Goal: Register for event/course: Sign up to attend an event or enroll in a course

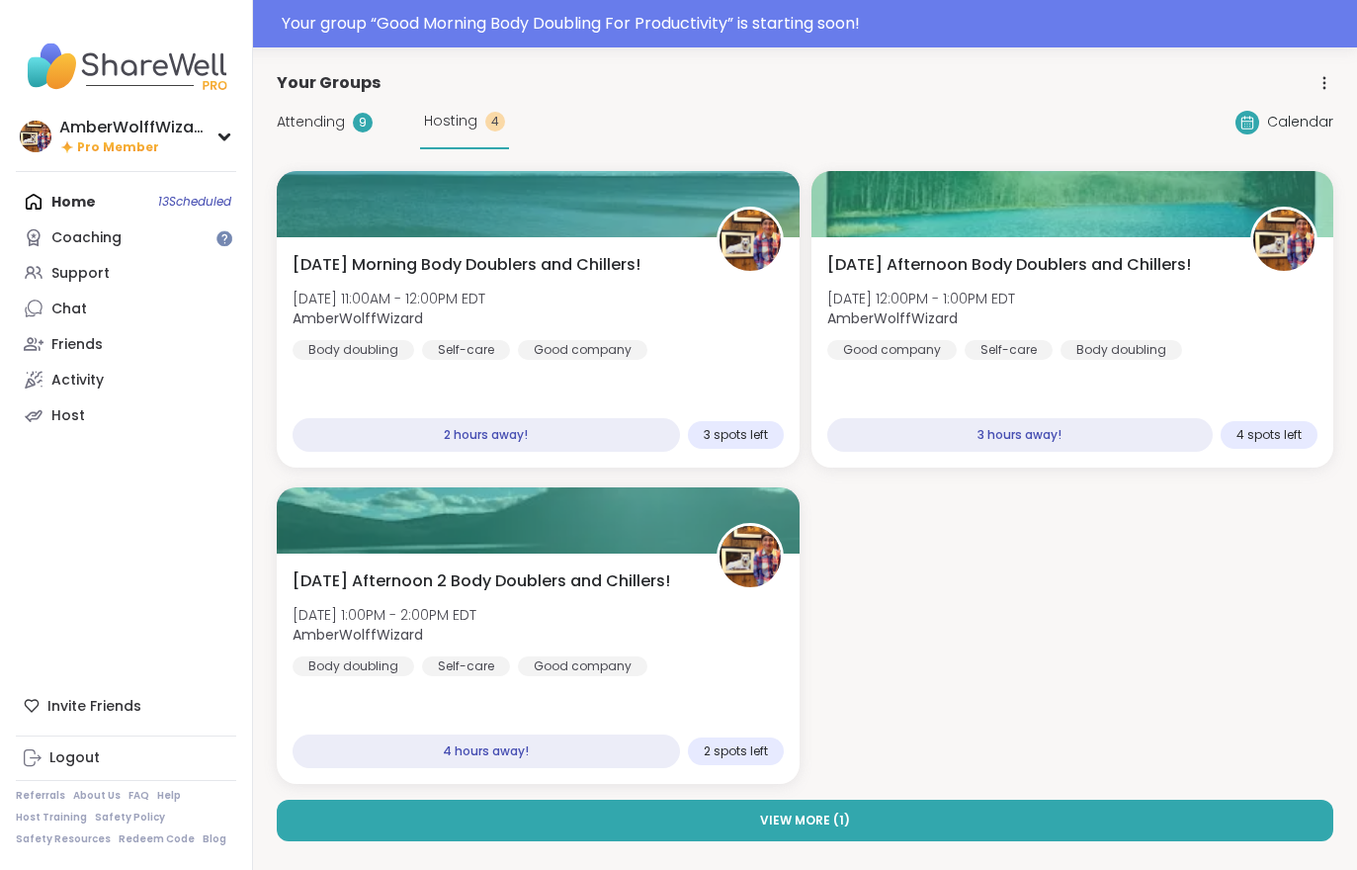
click at [287, 131] on span "Attending" at bounding box center [311, 122] width 68 height 21
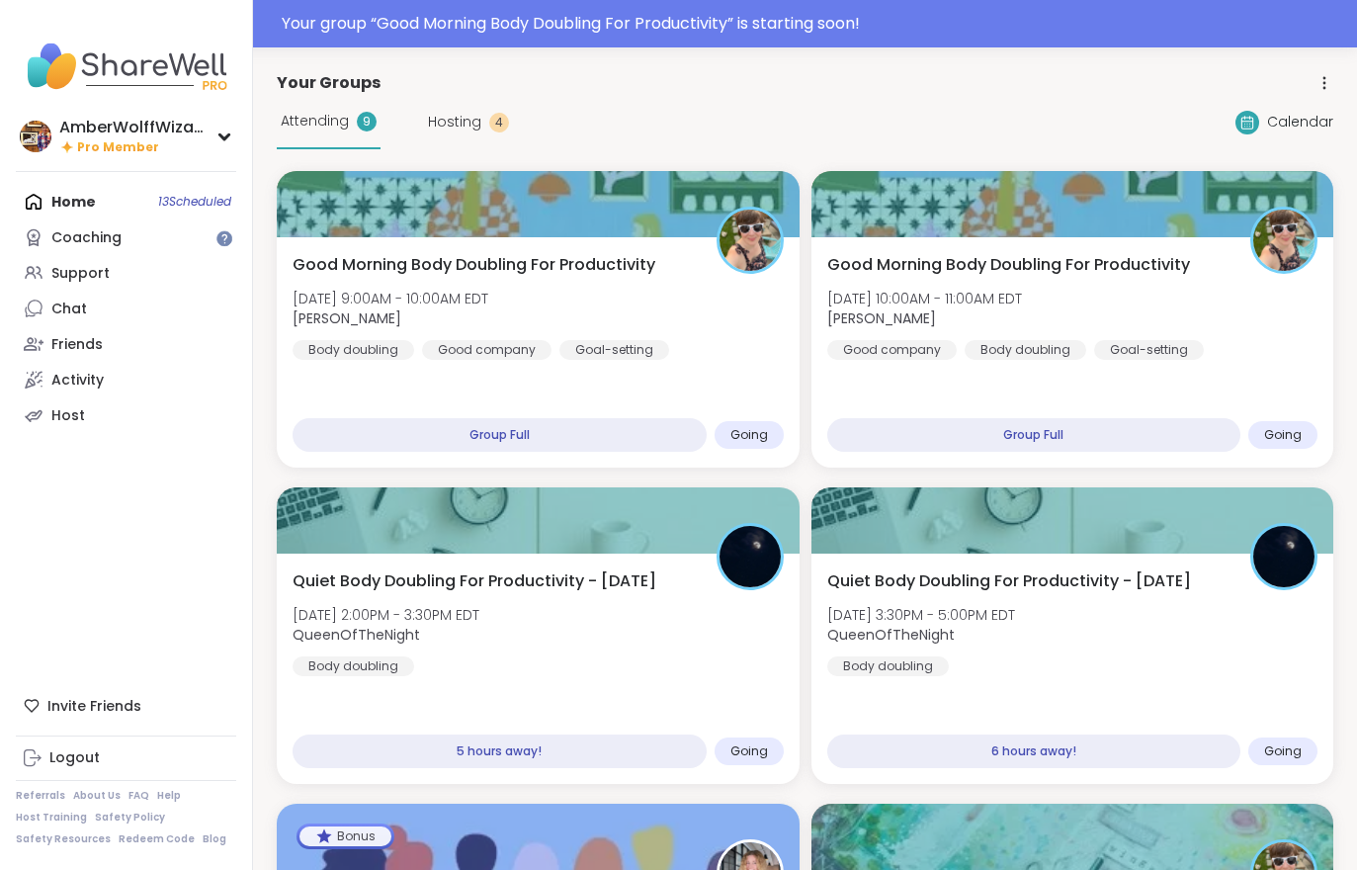
click at [453, 261] on span "Good Morning Body Doubling For Productivity" at bounding box center [474, 265] width 363 height 24
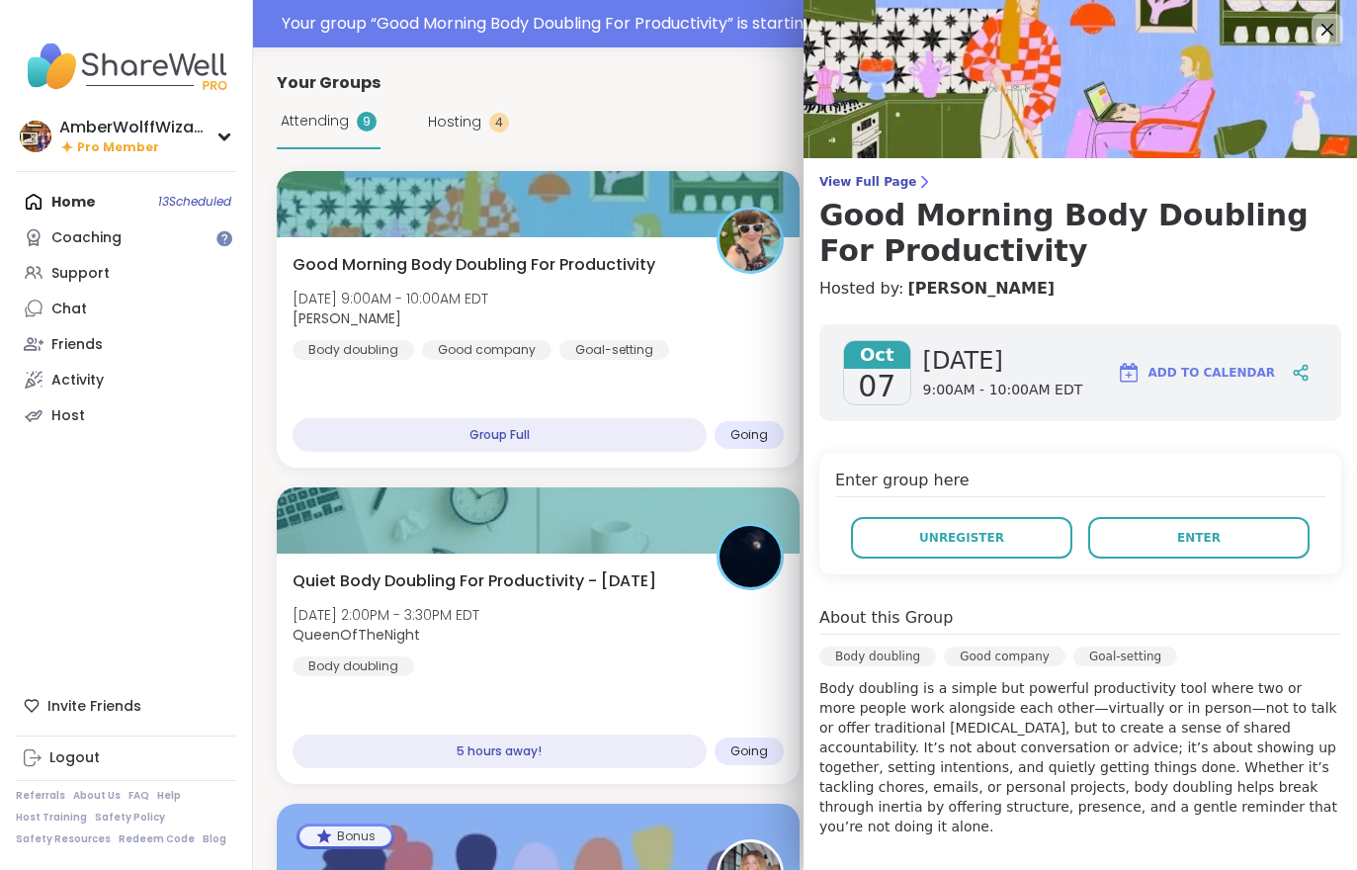
click at [878, 170] on div "View Full Page Good Morning Body Doubling For Productivity Hosted by: [PERSON_N…" at bounding box center [1079, 622] width 553 height 1245
click at [877, 180] on span "View Full Page" at bounding box center [1080, 182] width 522 height 16
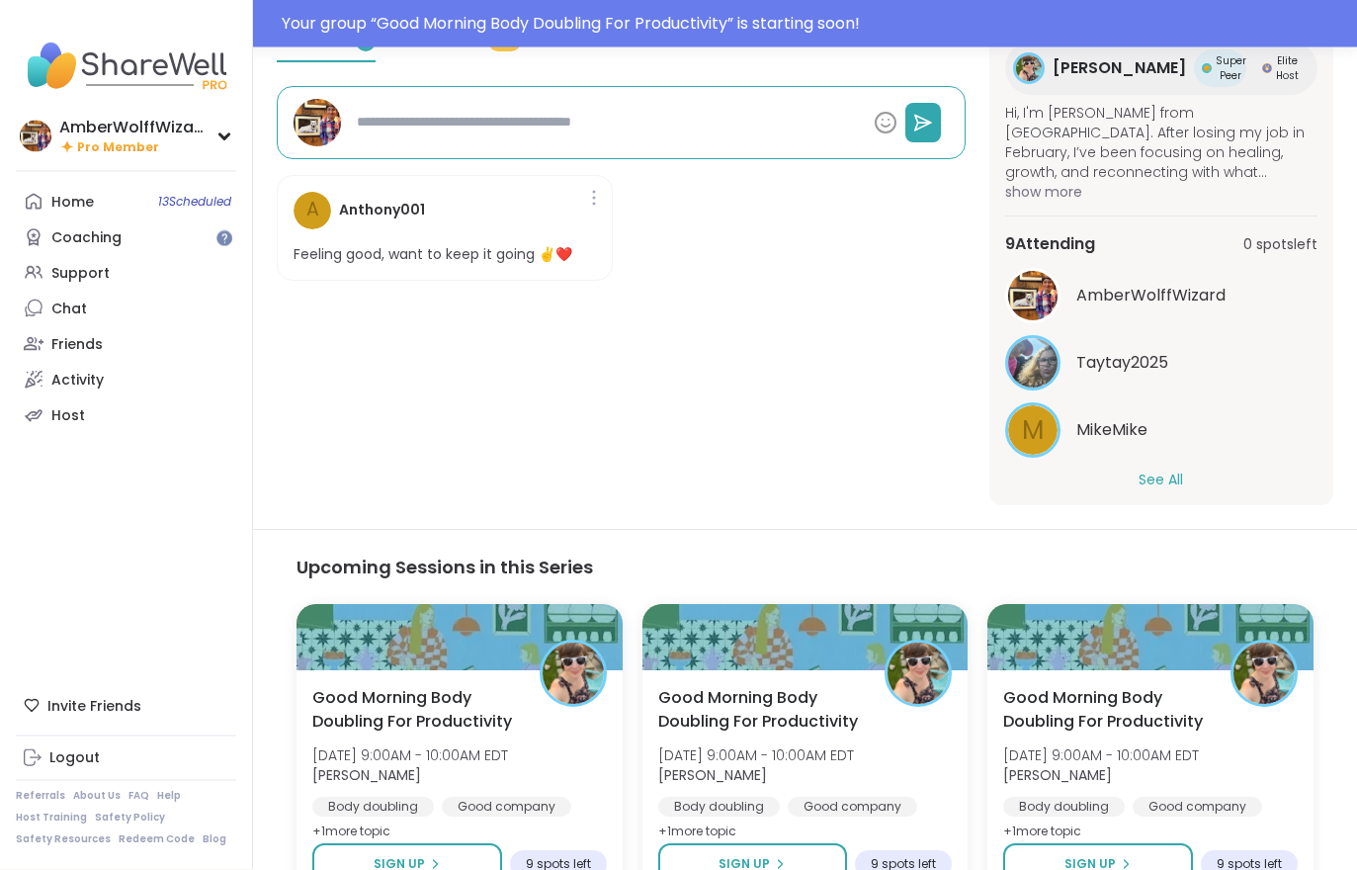
scroll to position [669, 0]
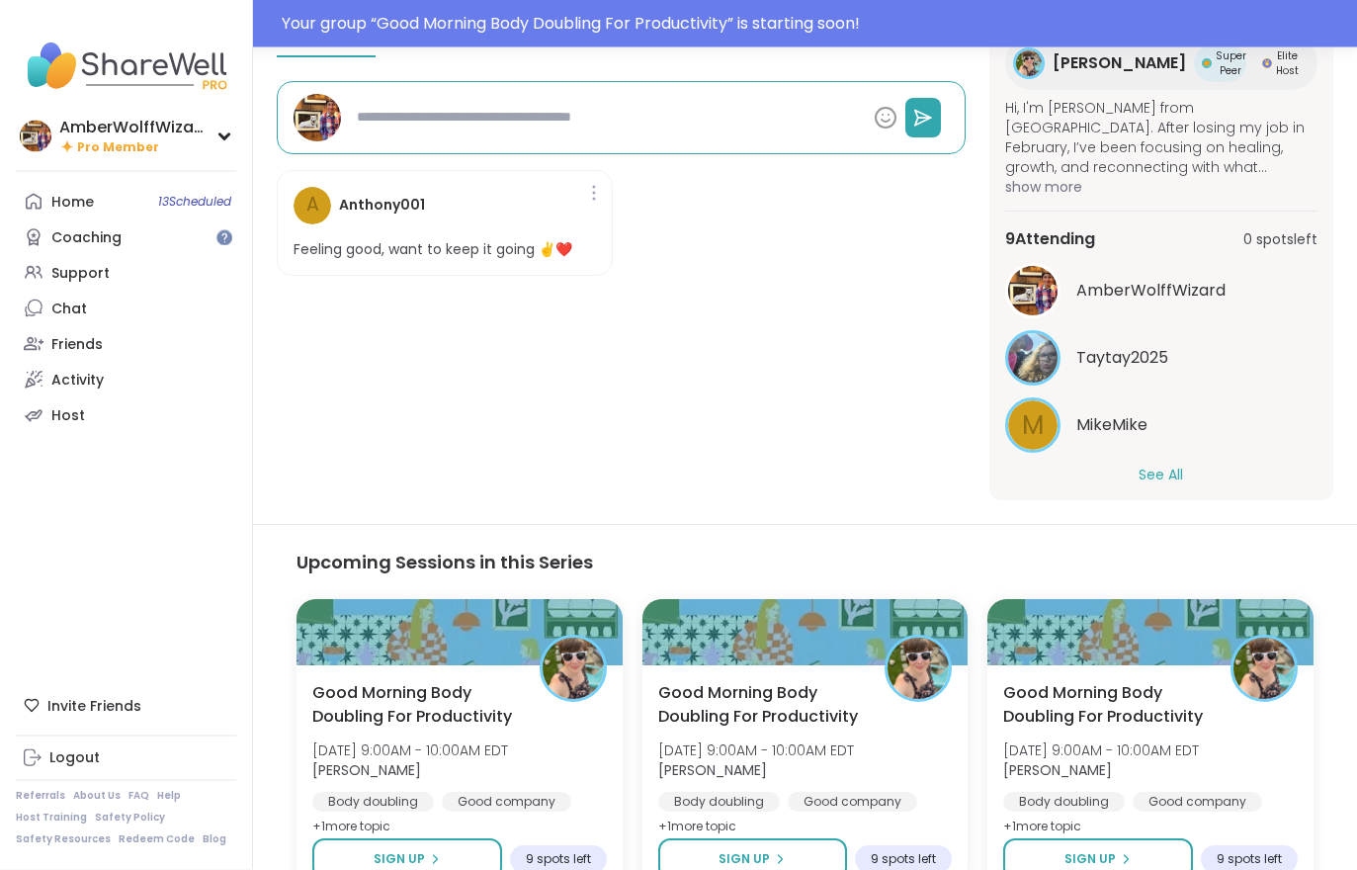
click at [1138, 480] on button "See All" at bounding box center [1160, 475] width 44 height 21
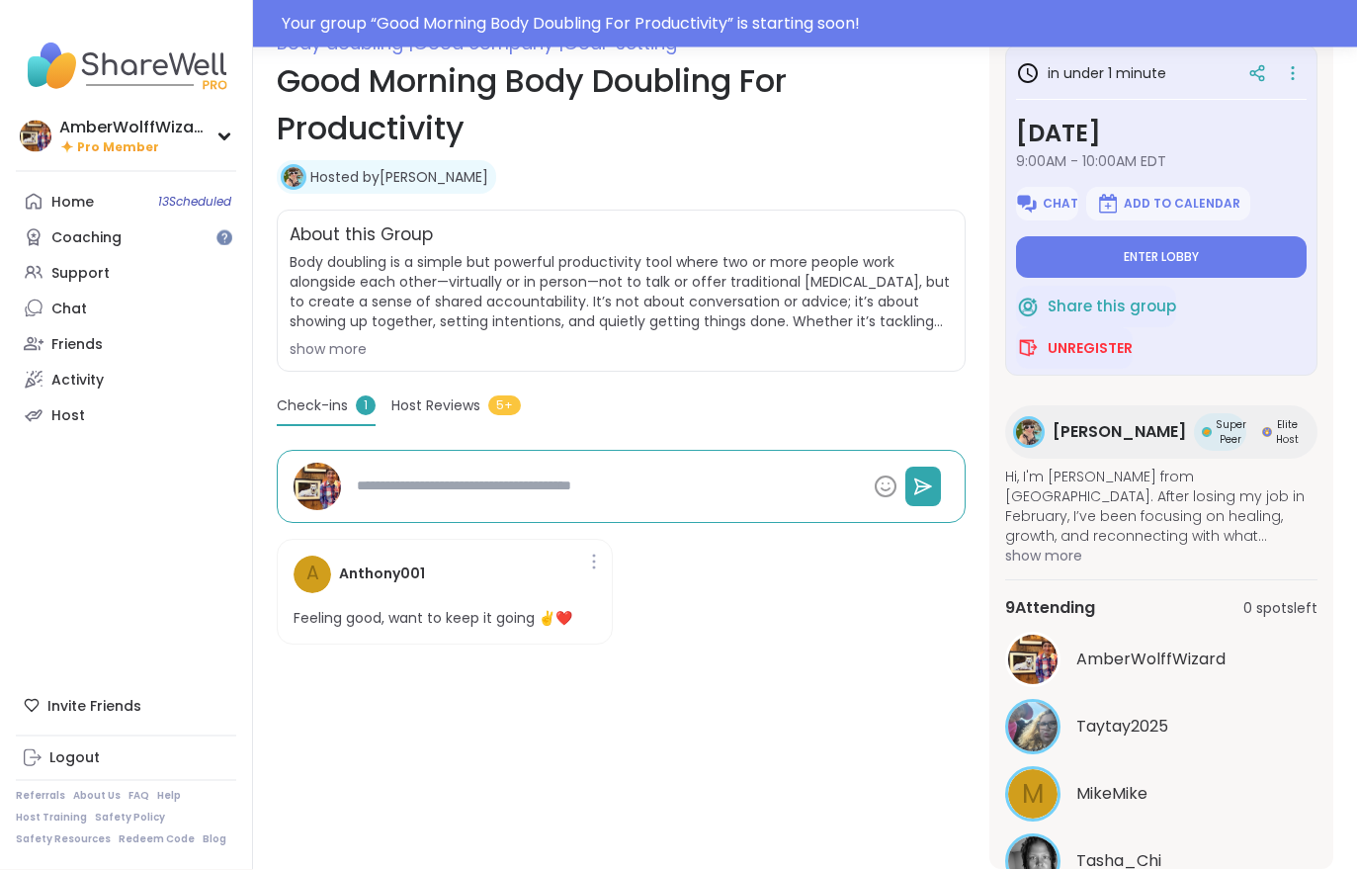
scroll to position [301, 0]
click at [1115, 271] on button "Enter lobby" at bounding box center [1161, 257] width 291 height 42
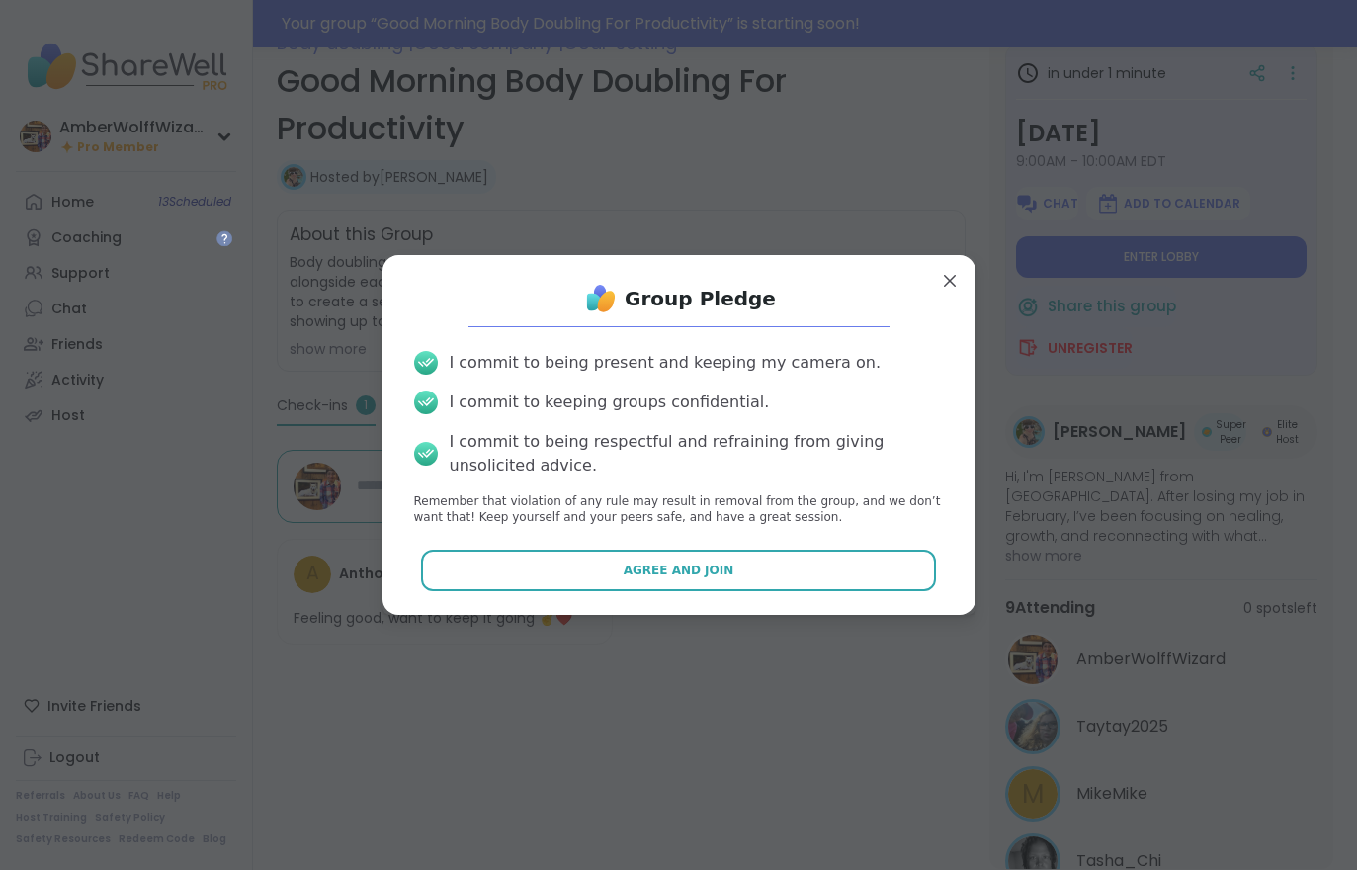
click at [755, 585] on button "Agree and Join" at bounding box center [678, 570] width 515 height 42
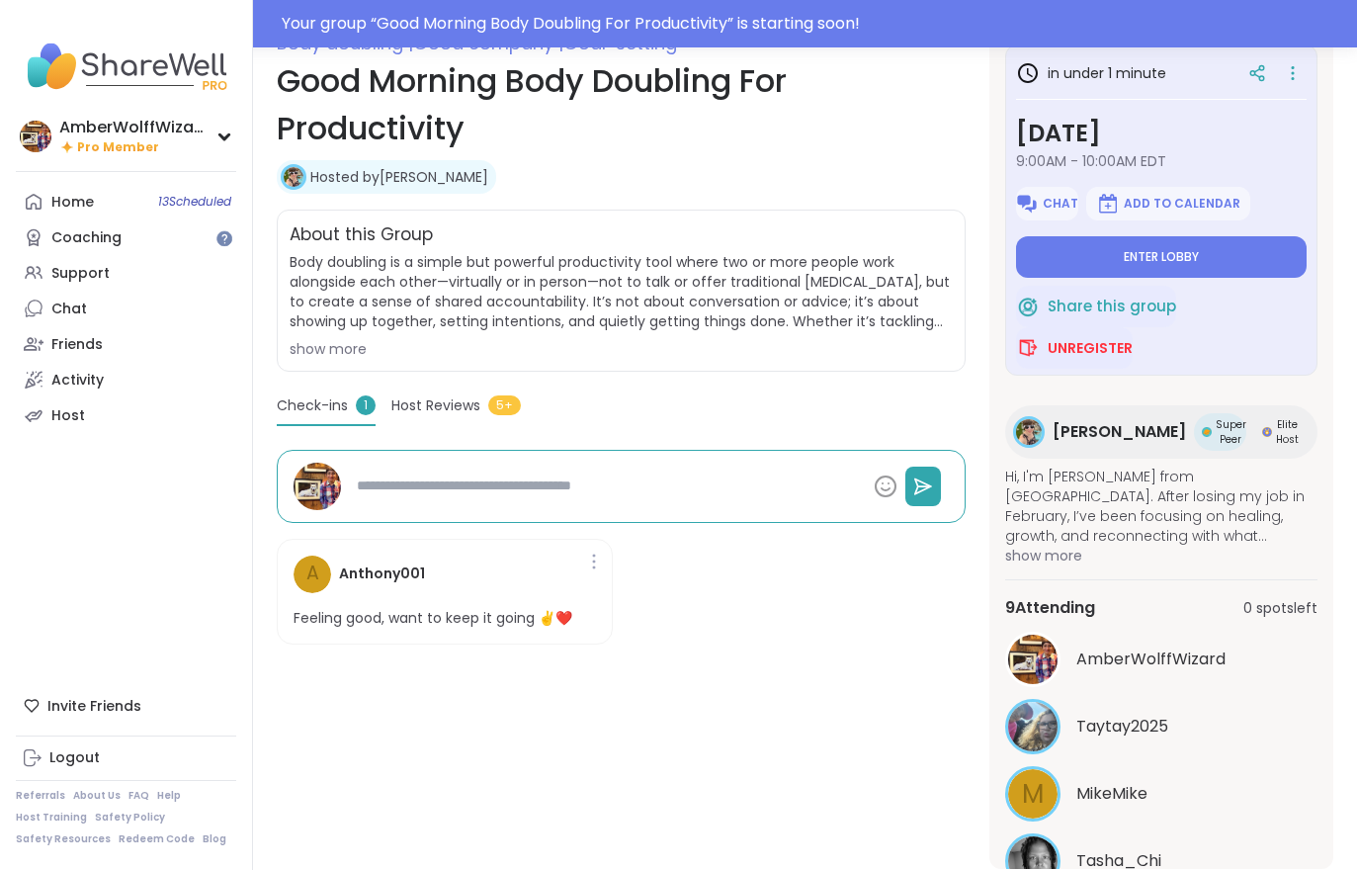
type textarea "*"
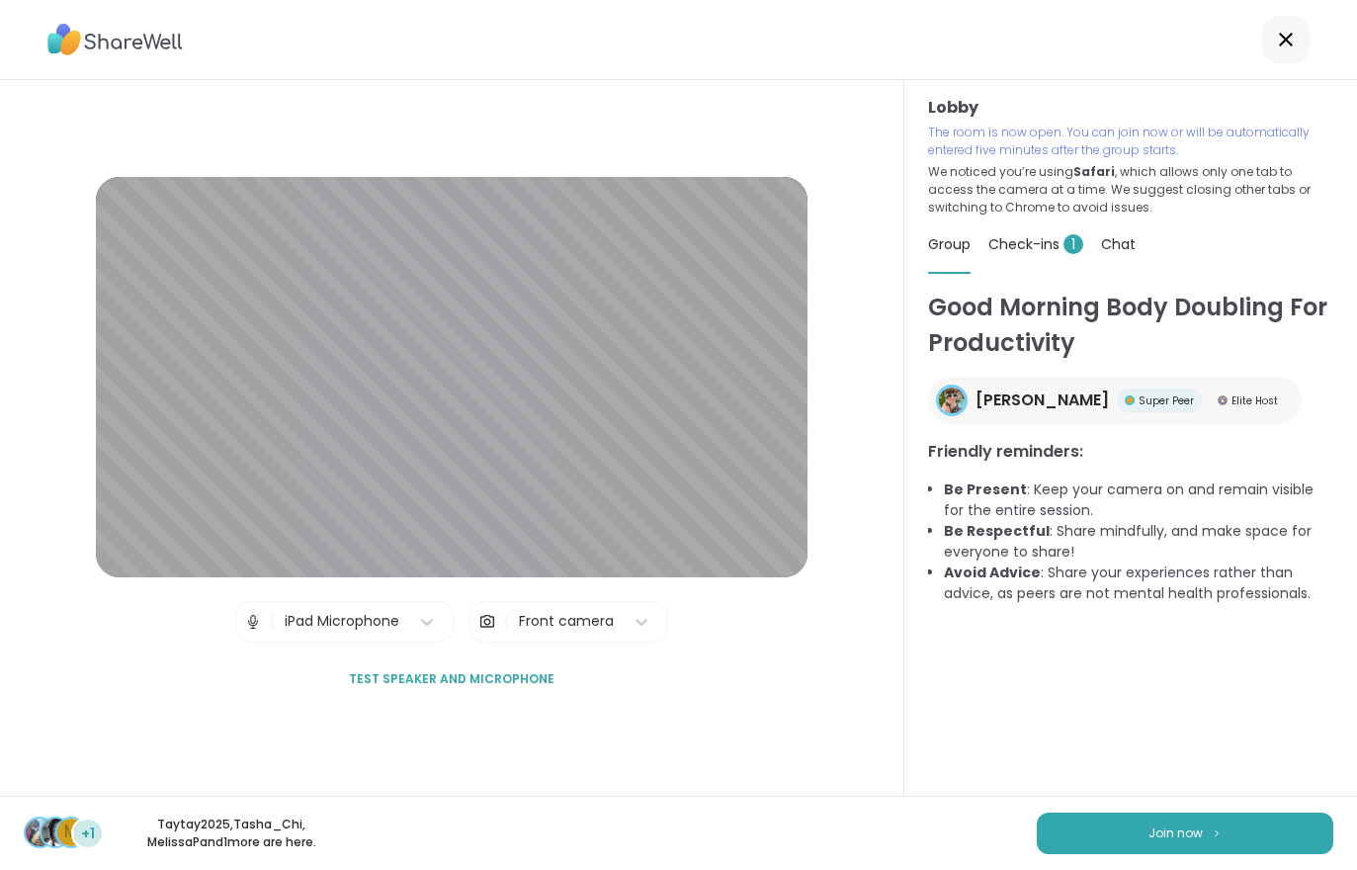
click at [1197, 838] on span "Join now" at bounding box center [1175, 833] width 54 height 18
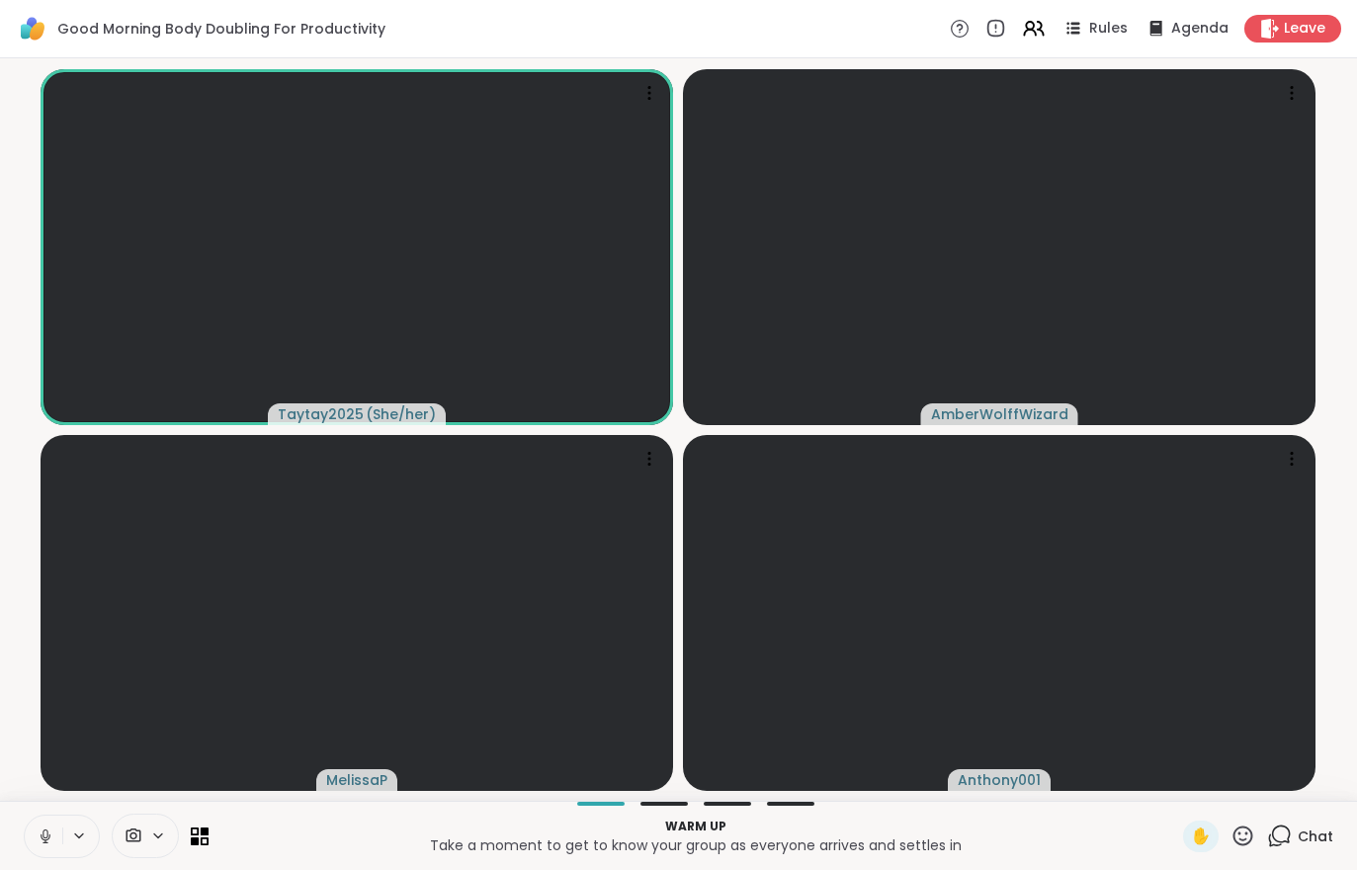
click at [60, 834] on button at bounding box center [44, 836] width 38 height 42
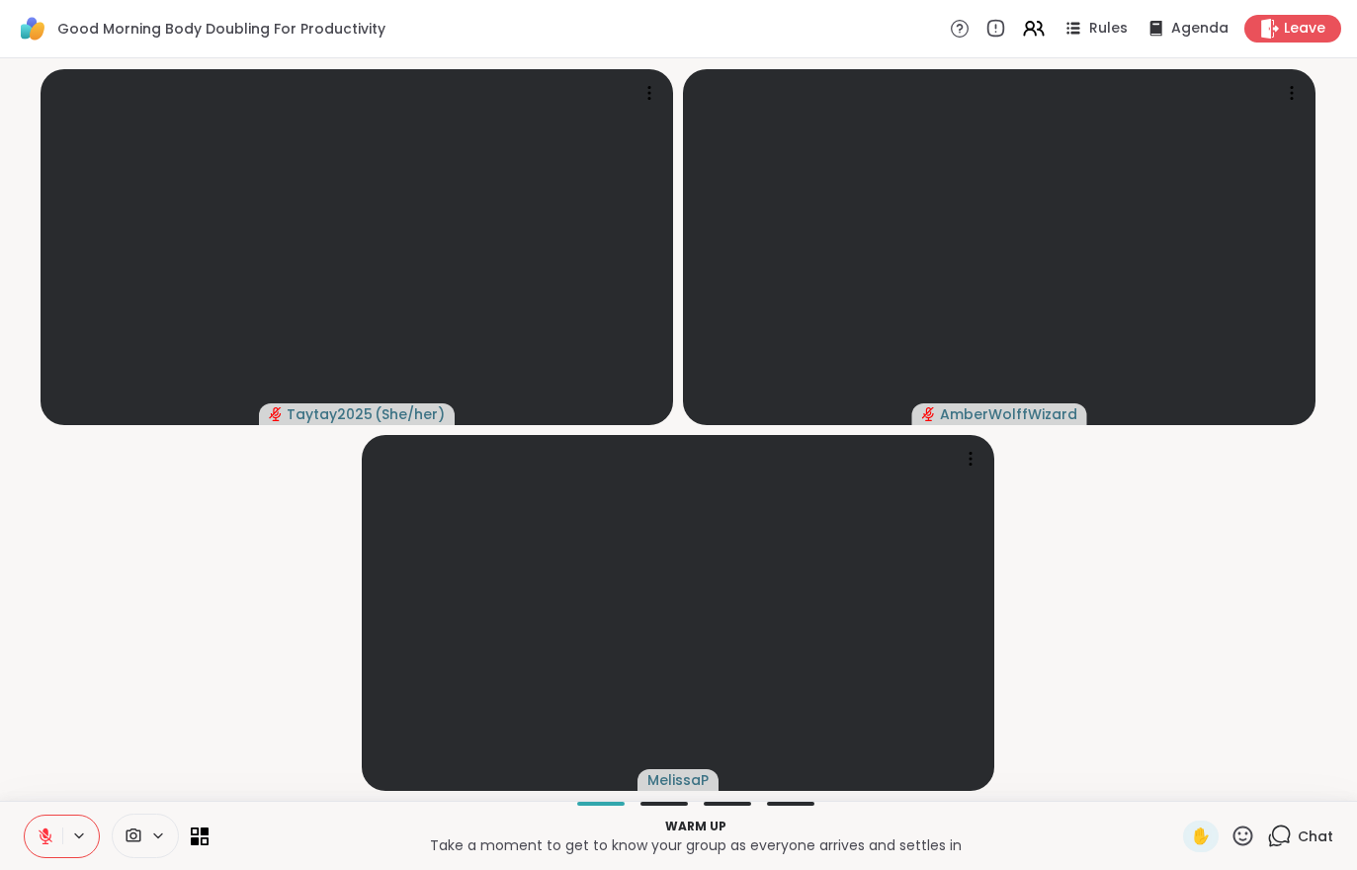
click at [48, 829] on icon at bounding box center [46, 836] width 18 height 18
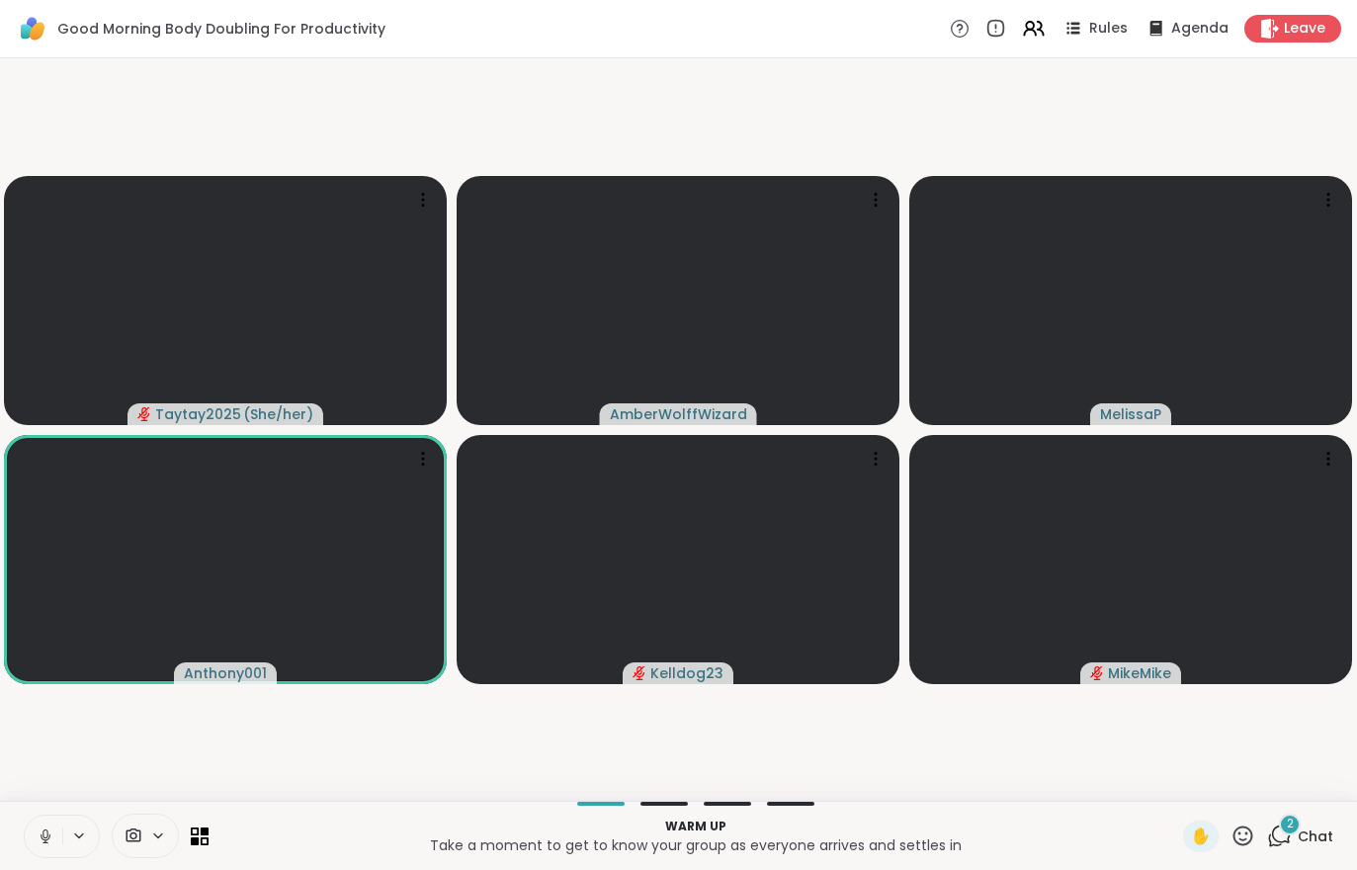
click at [1318, 851] on div "2 Chat" at bounding box center [1300, 836] width 66 height 32
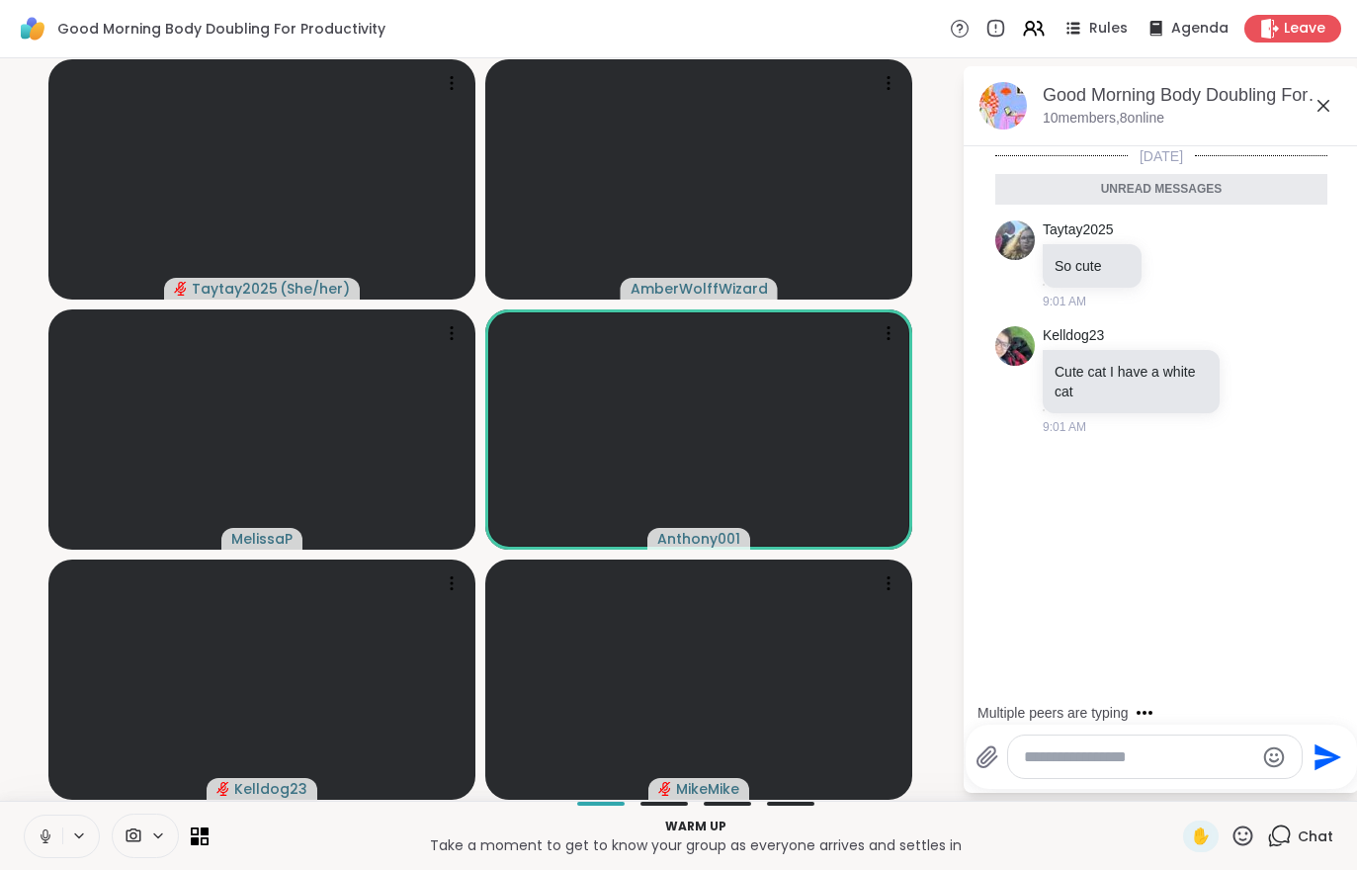
click at [1315, 838] on span "Chat" at bounding box center [1316, 836] width 36 height 20
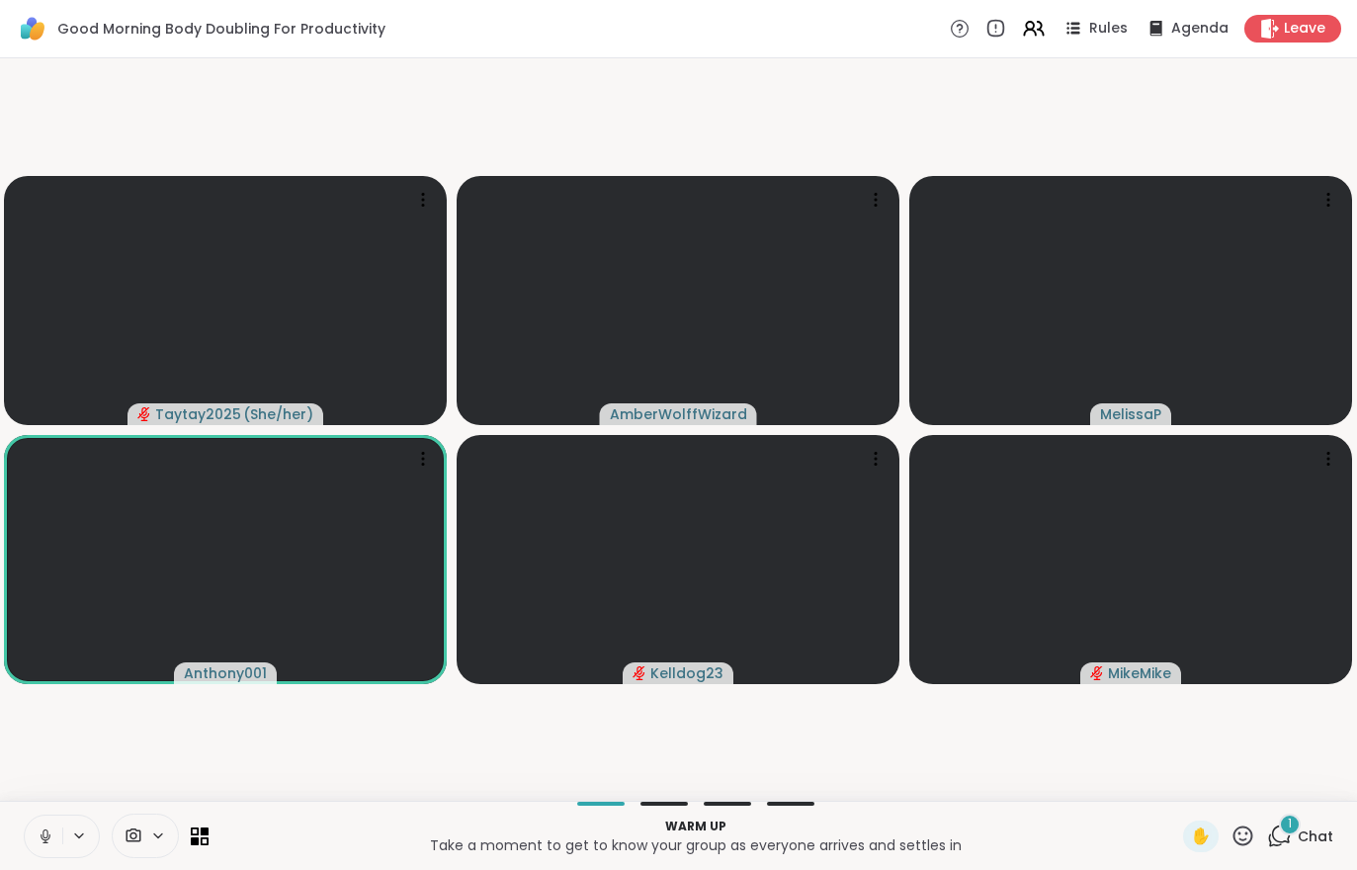
click at [32, 824] on button at bounding box center [44, 836] width 38 height 42
click at [1315, 847] on div "2 Chat" at bounding box center [1300, 836] width 66 height 32
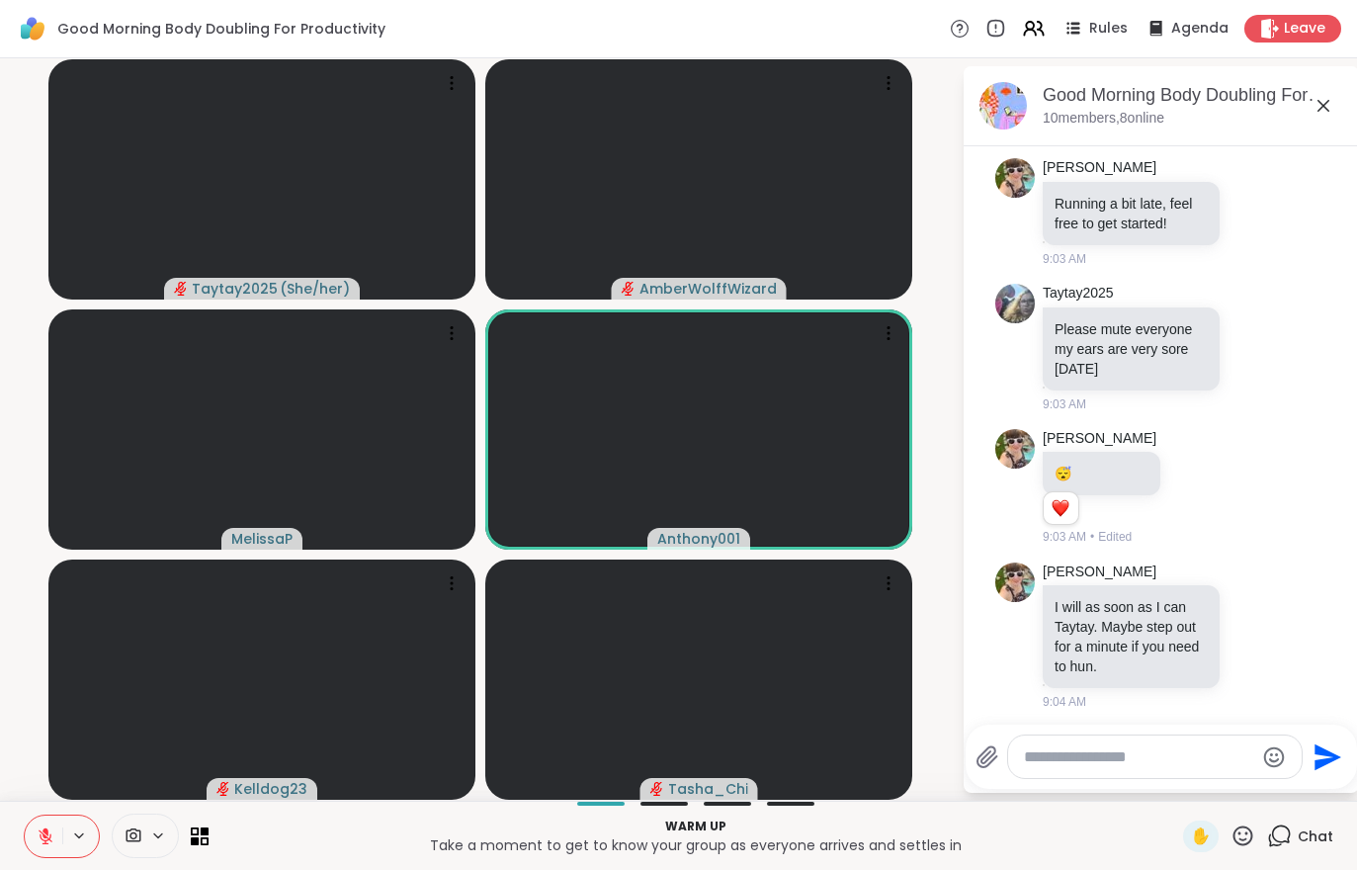
scroll to position [1163, 0]
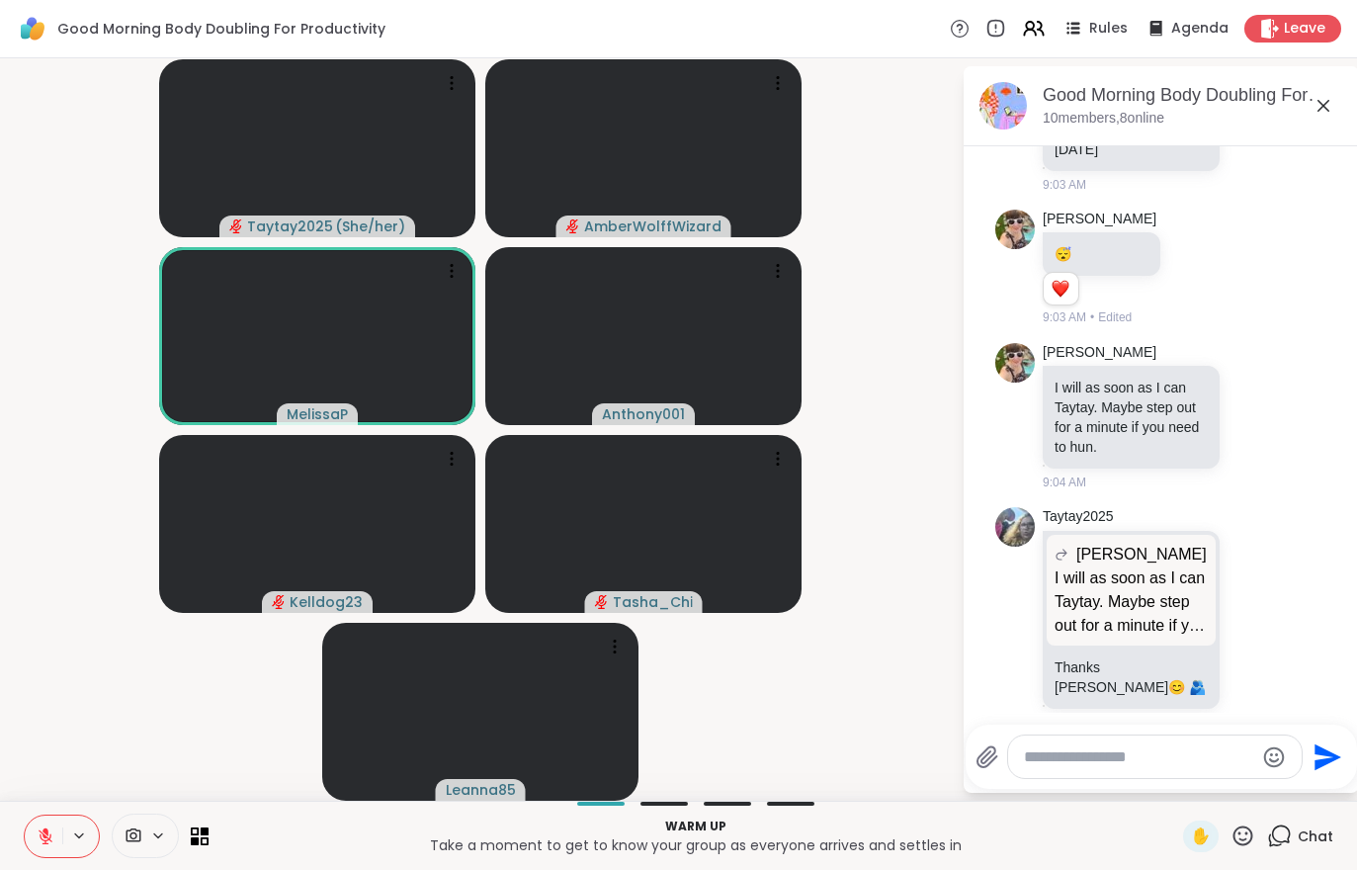
click at [890, 859] on div "Warm up Take a moment to get to know your group as everyone arrives and settles…" at bounding box center [678, 834] width 1357 height 69
click at [51, 831] on icon at bounding box center [46, 836] width 18 height 18
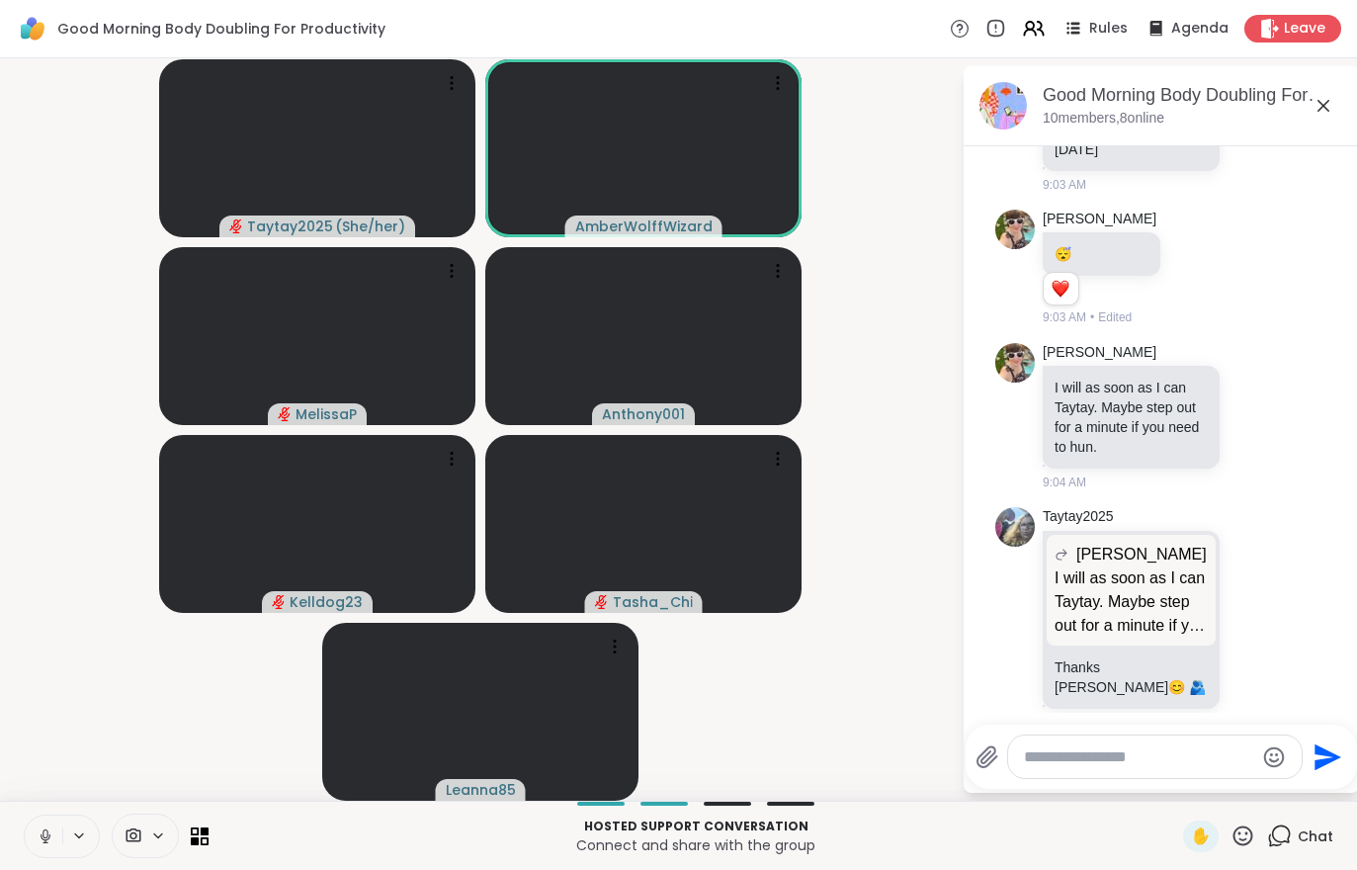
click at [47, 820] on button at bounding box center [44, 836] width 38 height 42
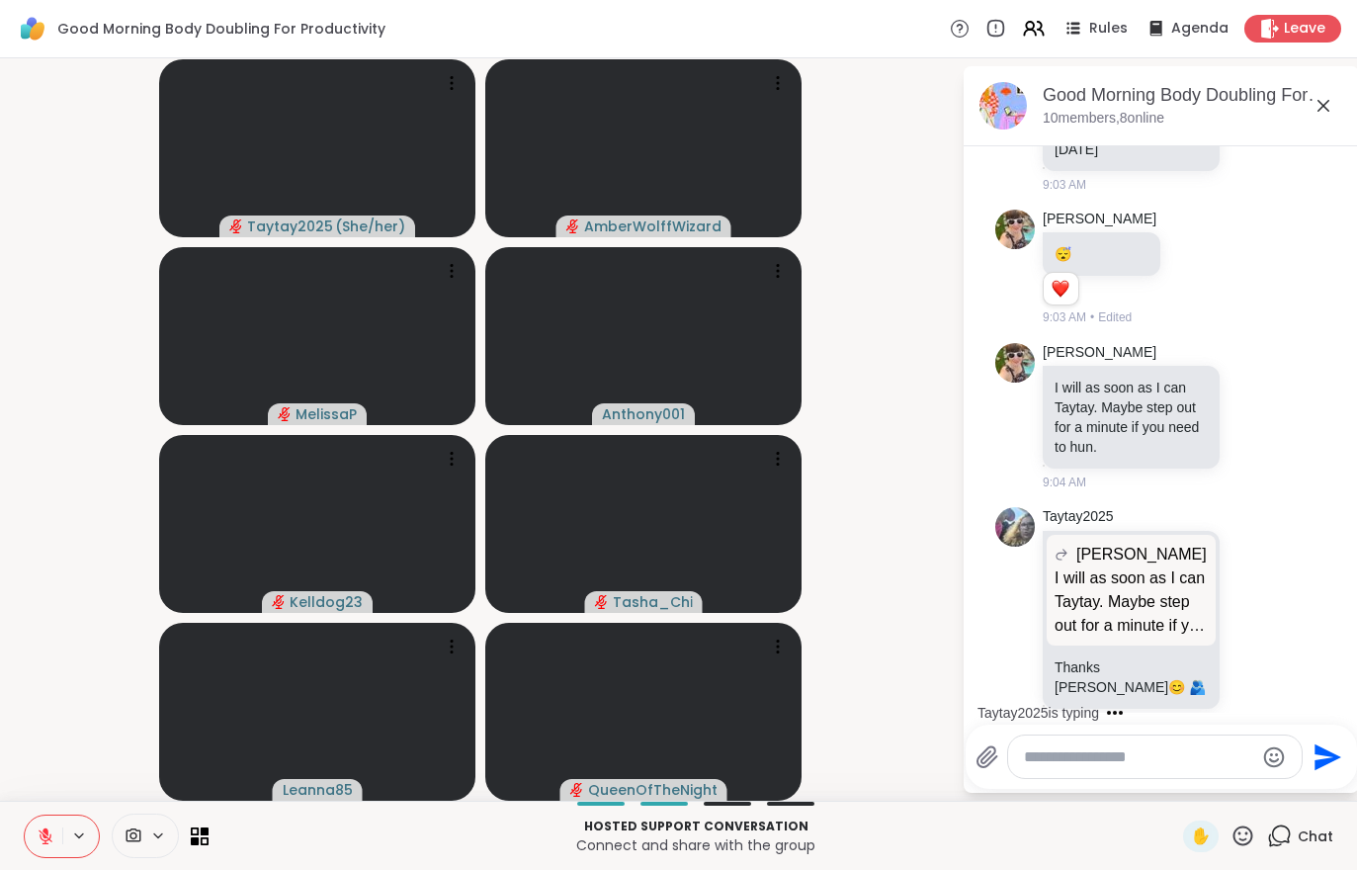
click at [42, 841] on icon at bounding box center [46, 836] width 18 height 18
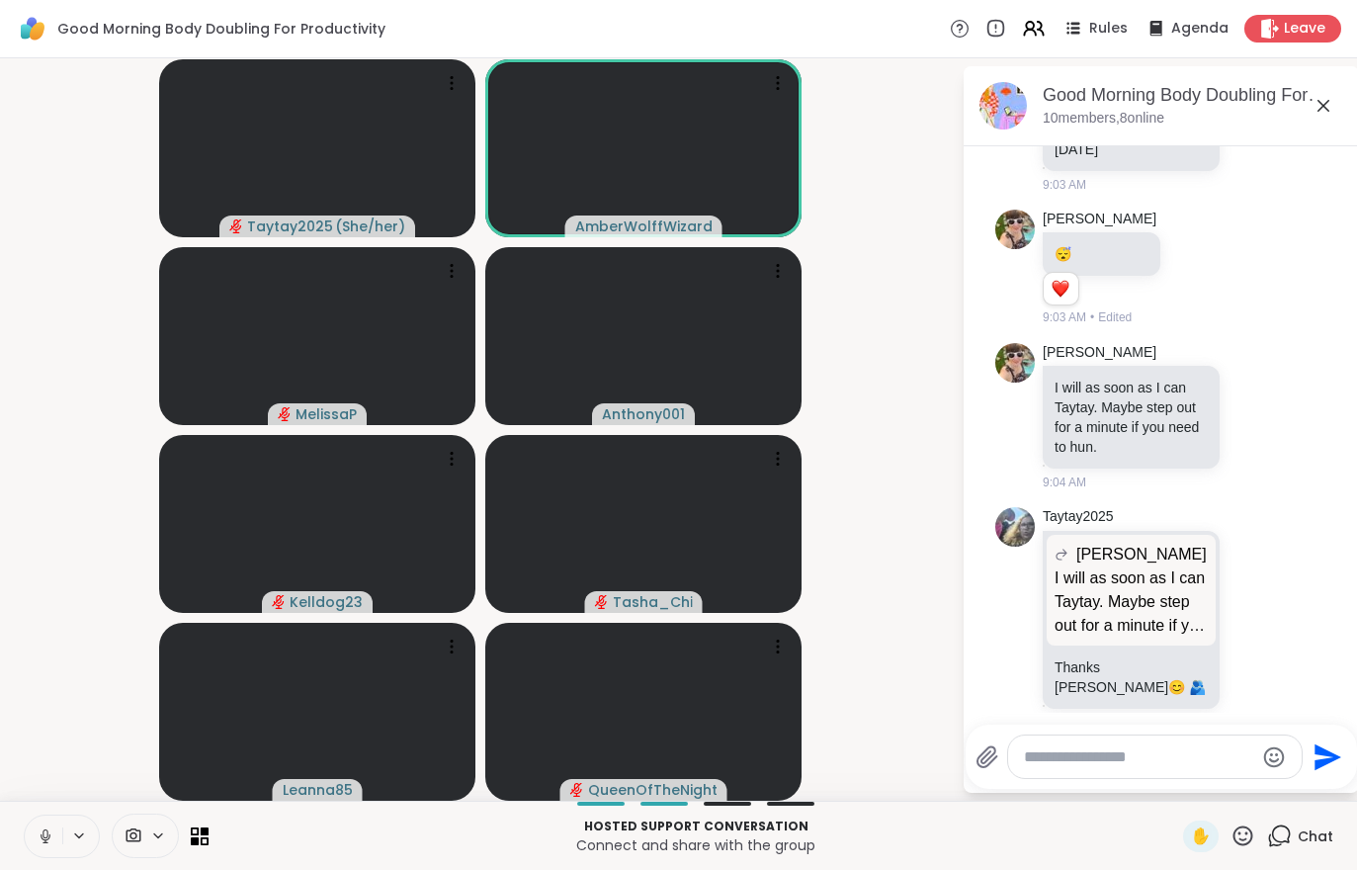
click at [41, 818] on button at bounding box center [44, 836] width 38 height 42
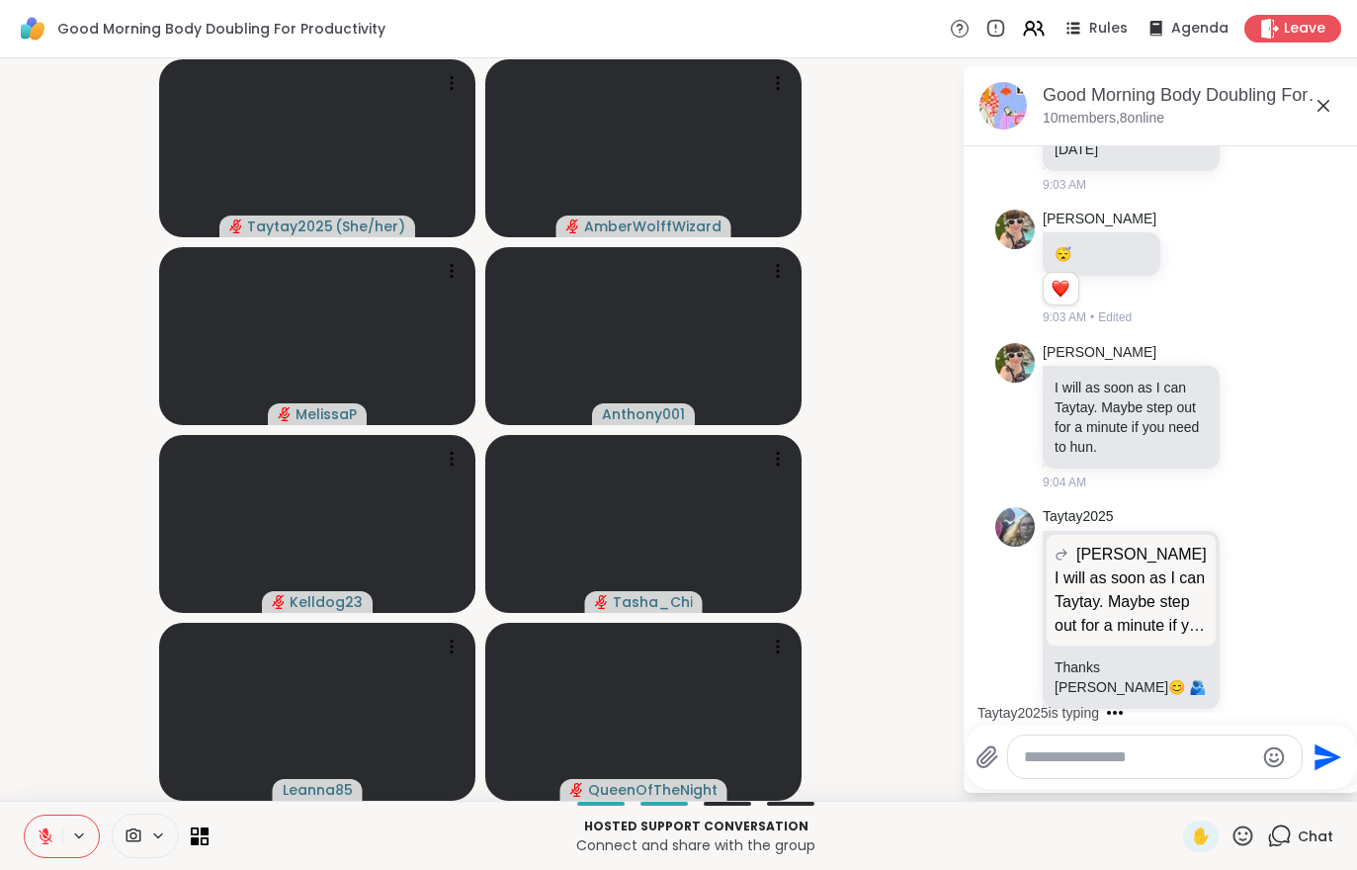
click at [27, 855] on button at bounding box center [44, 836] width 38 height 42
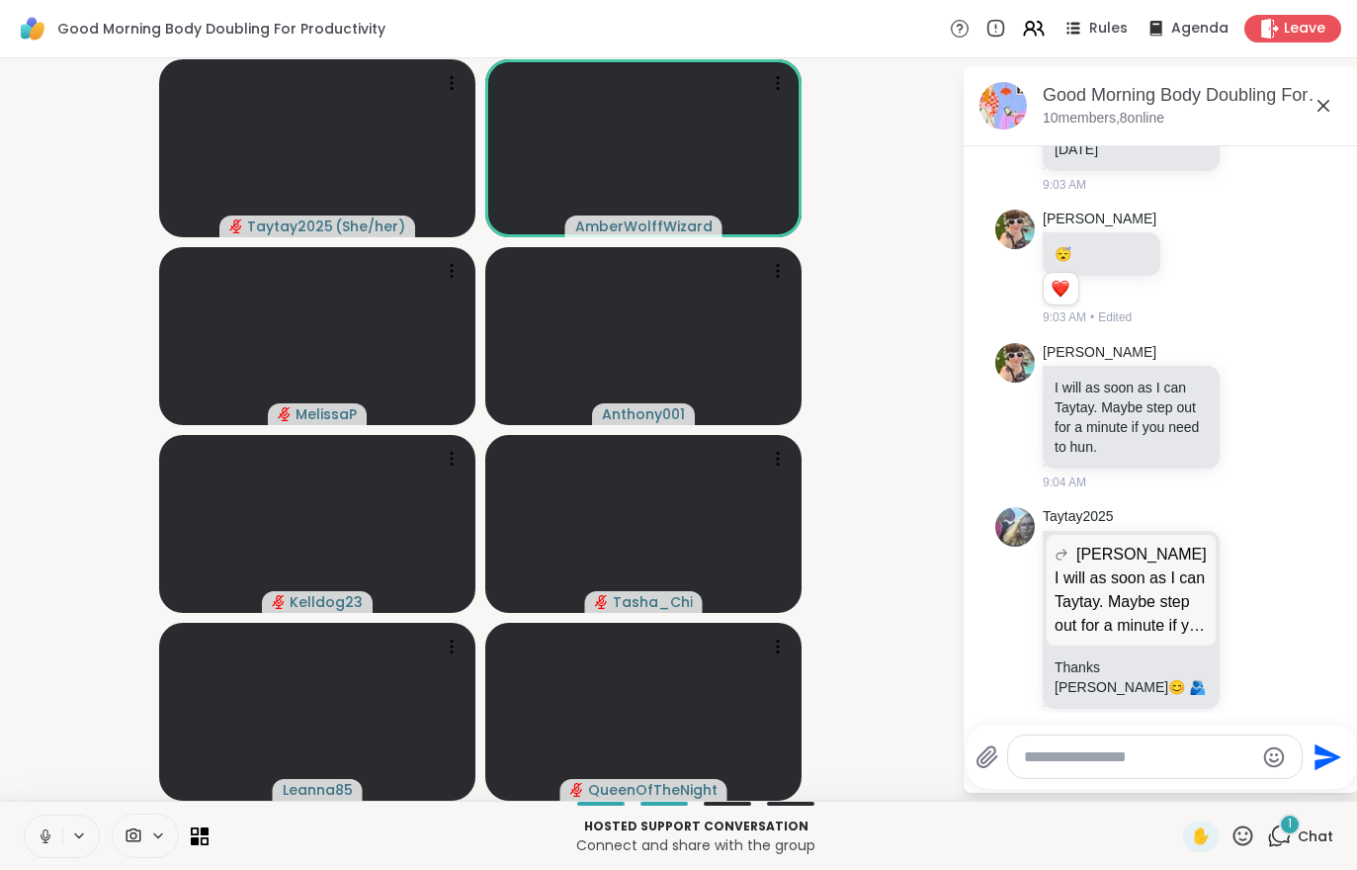
scroll to position [1288, 0]
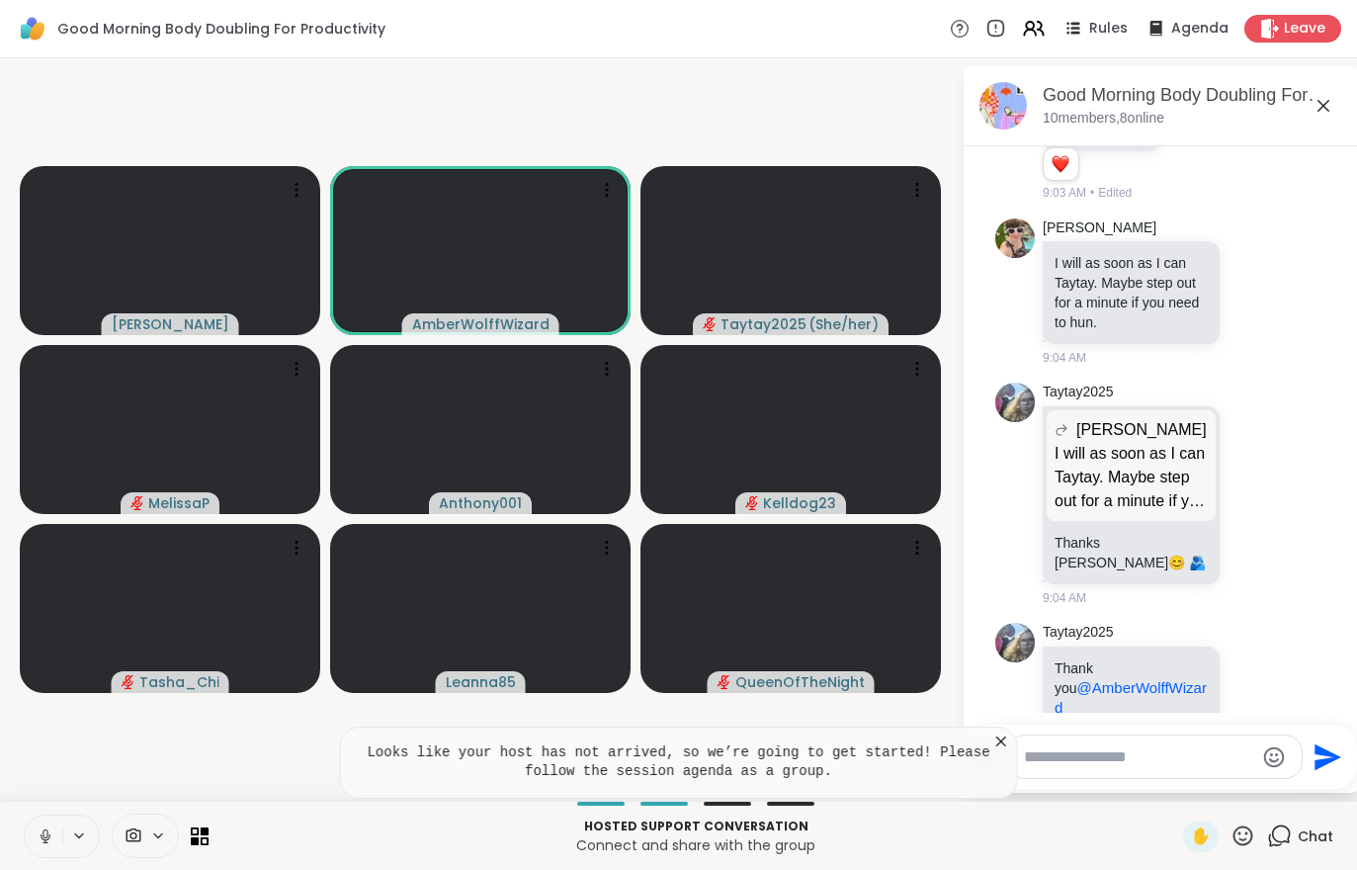
click at [66, 840] on button at bounding box center [80, 835] width 37 height 17
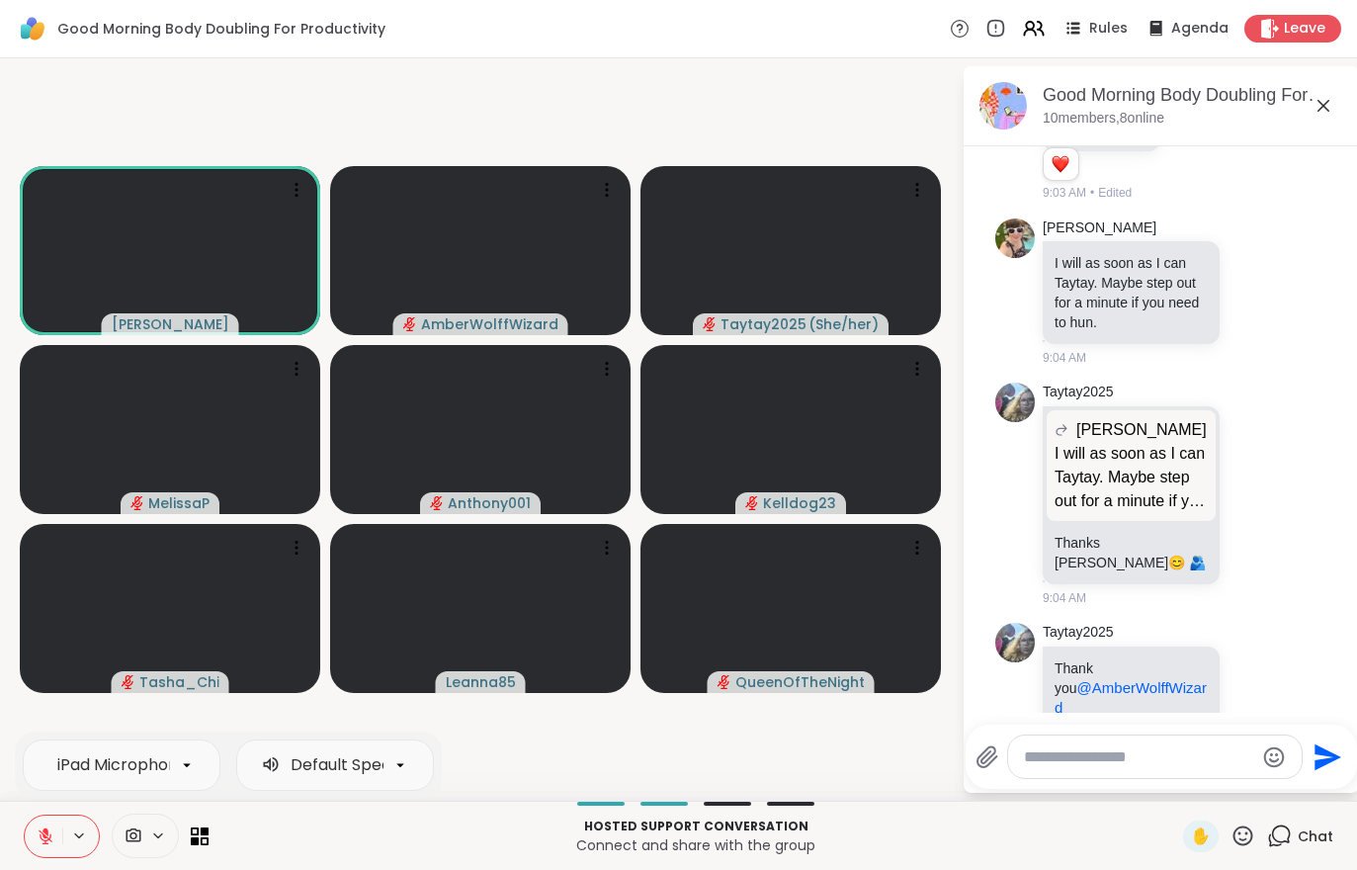
click at [41, 842] on icon at bounding box center [46, 836] width 18 height 18
click at [1353, 88] on div "Good Morning Body Doubling For Productivity, [DATE] members, 8 online" at bounding box center [1161, 106] width 395 height 80
click at [38, 827] on icon at bounding box center [46, 836] width 18 height 18
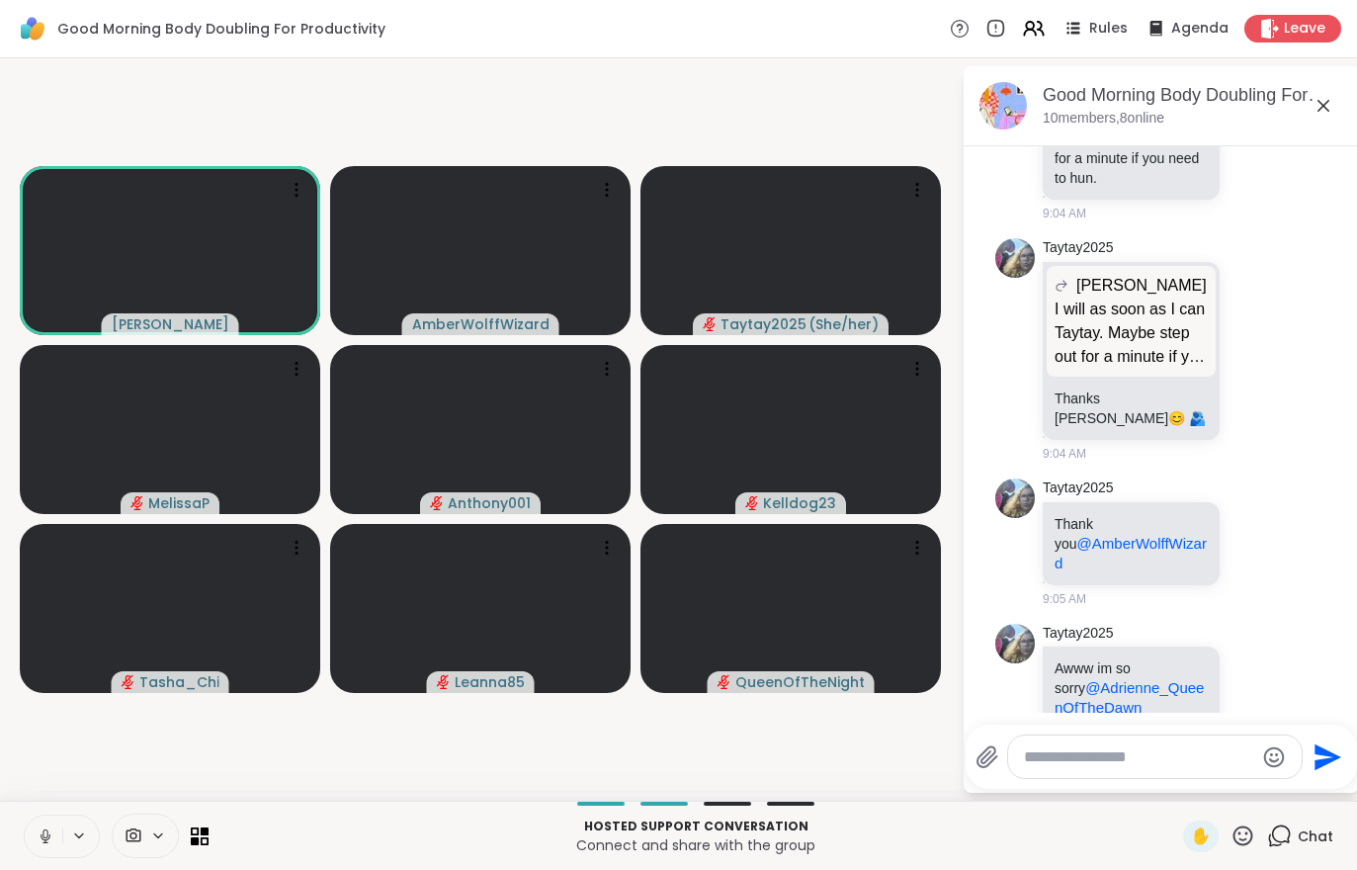
click at [36, 836] on button at bounding box center [44, 836] width 38 height 42
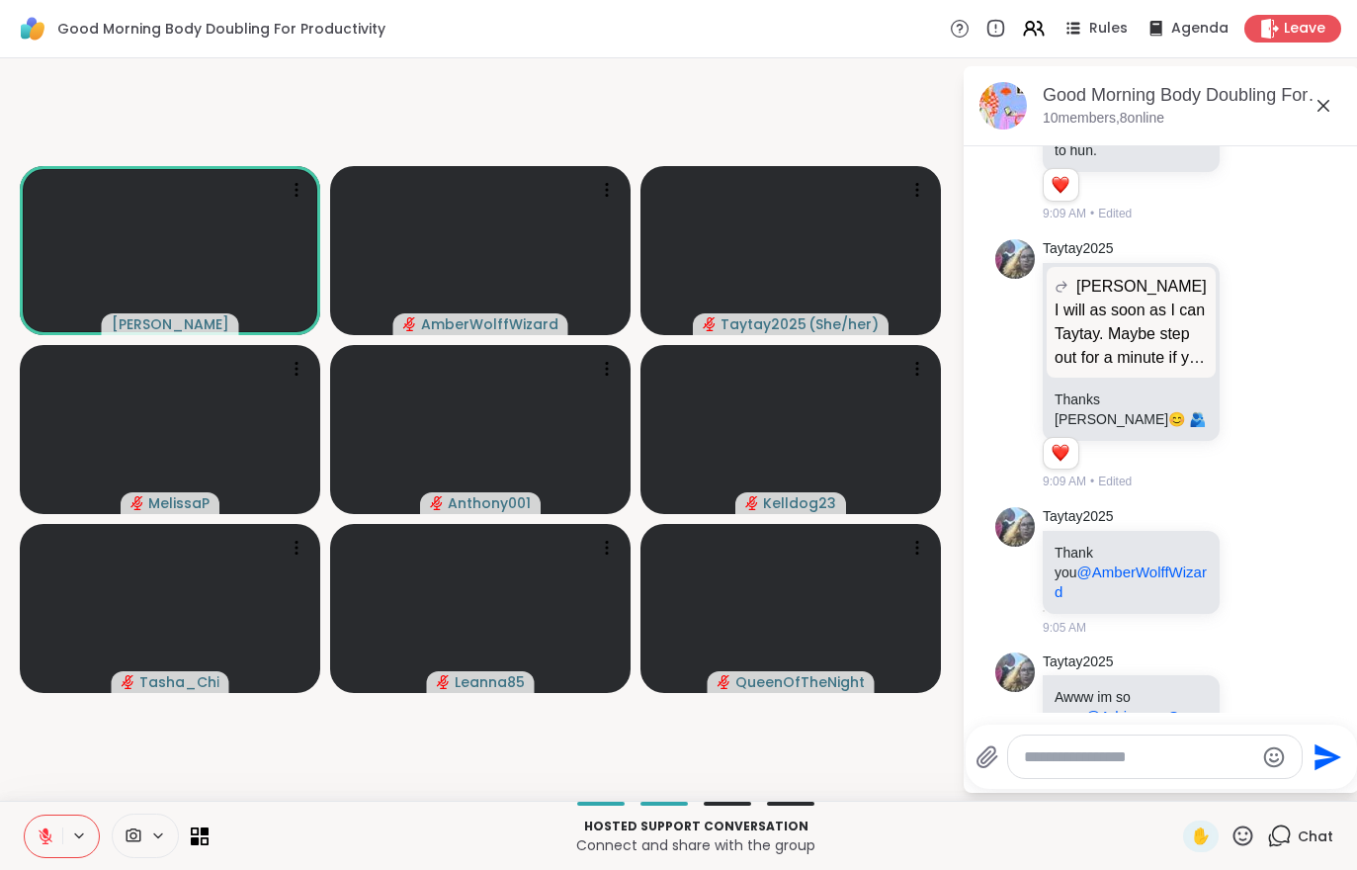
click at [1192, 848] on div "✋" at bounding box center [1201, 836] width 36 height 32
click at [31, 838] on button at bounding box center [44, 836] width 38 height 42
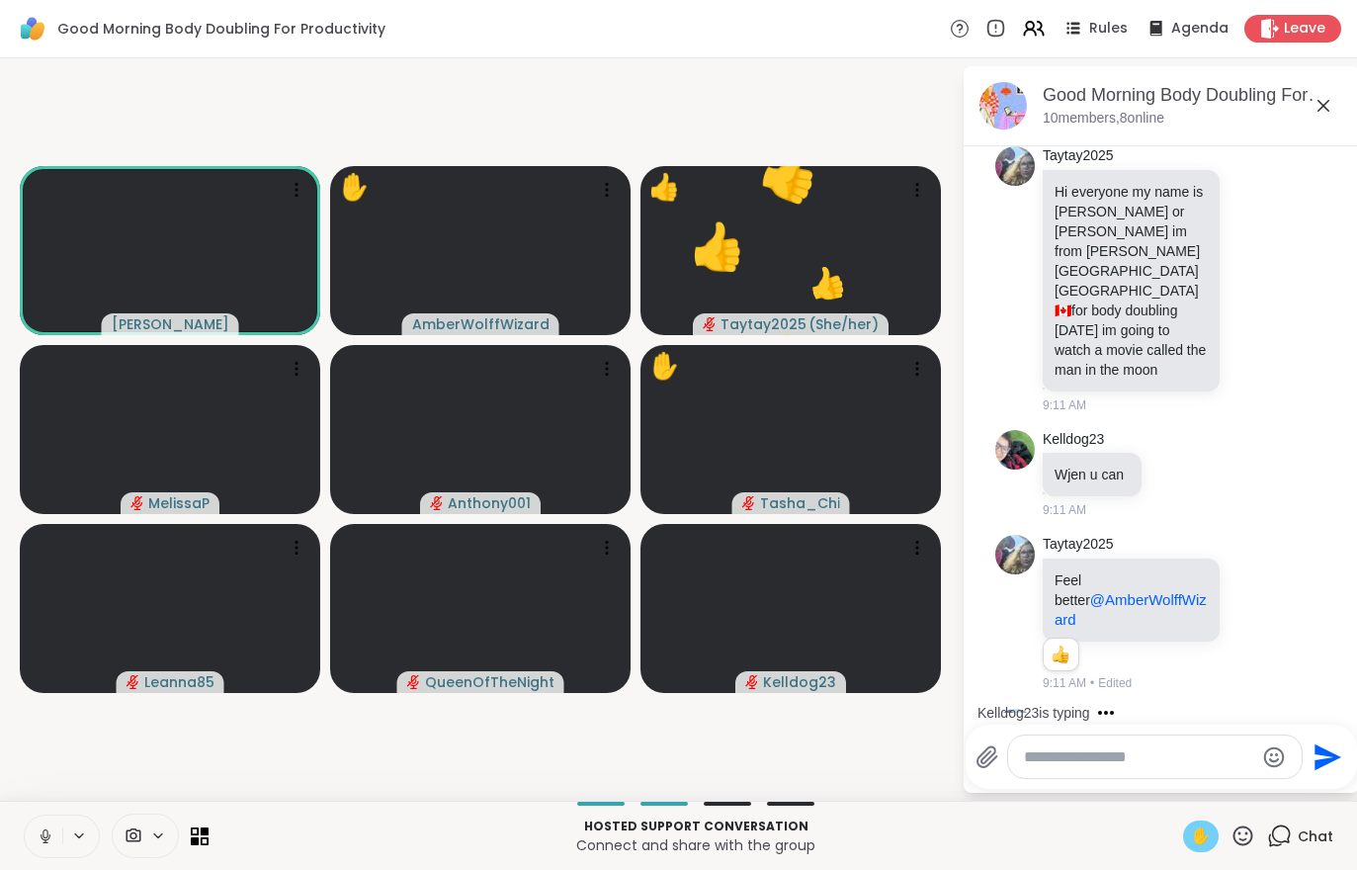
scroll to position [2454, 0]
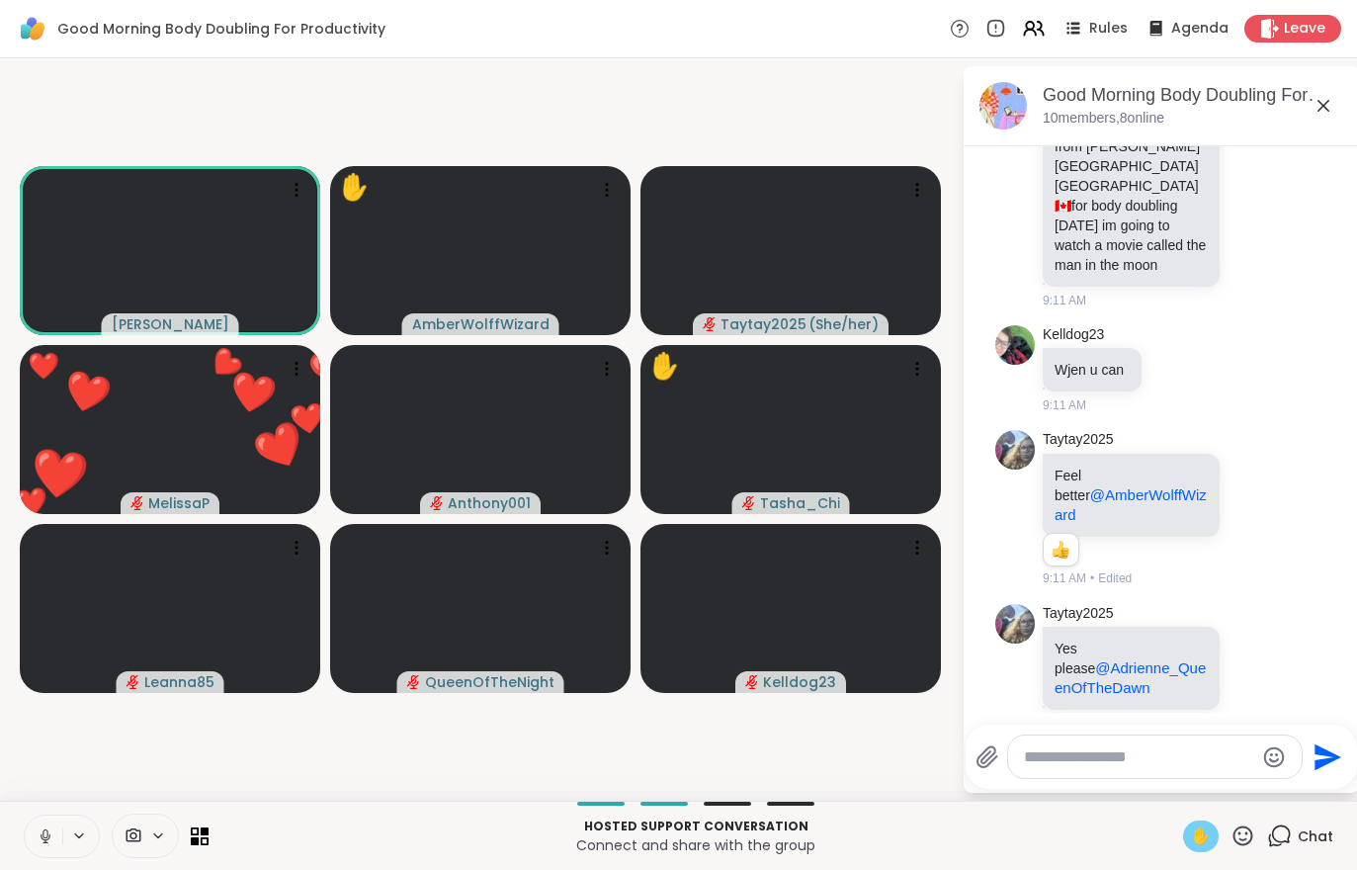
click at [1195, 848] on div "✋" at bounding box center [1201, 836] width 36 height 32
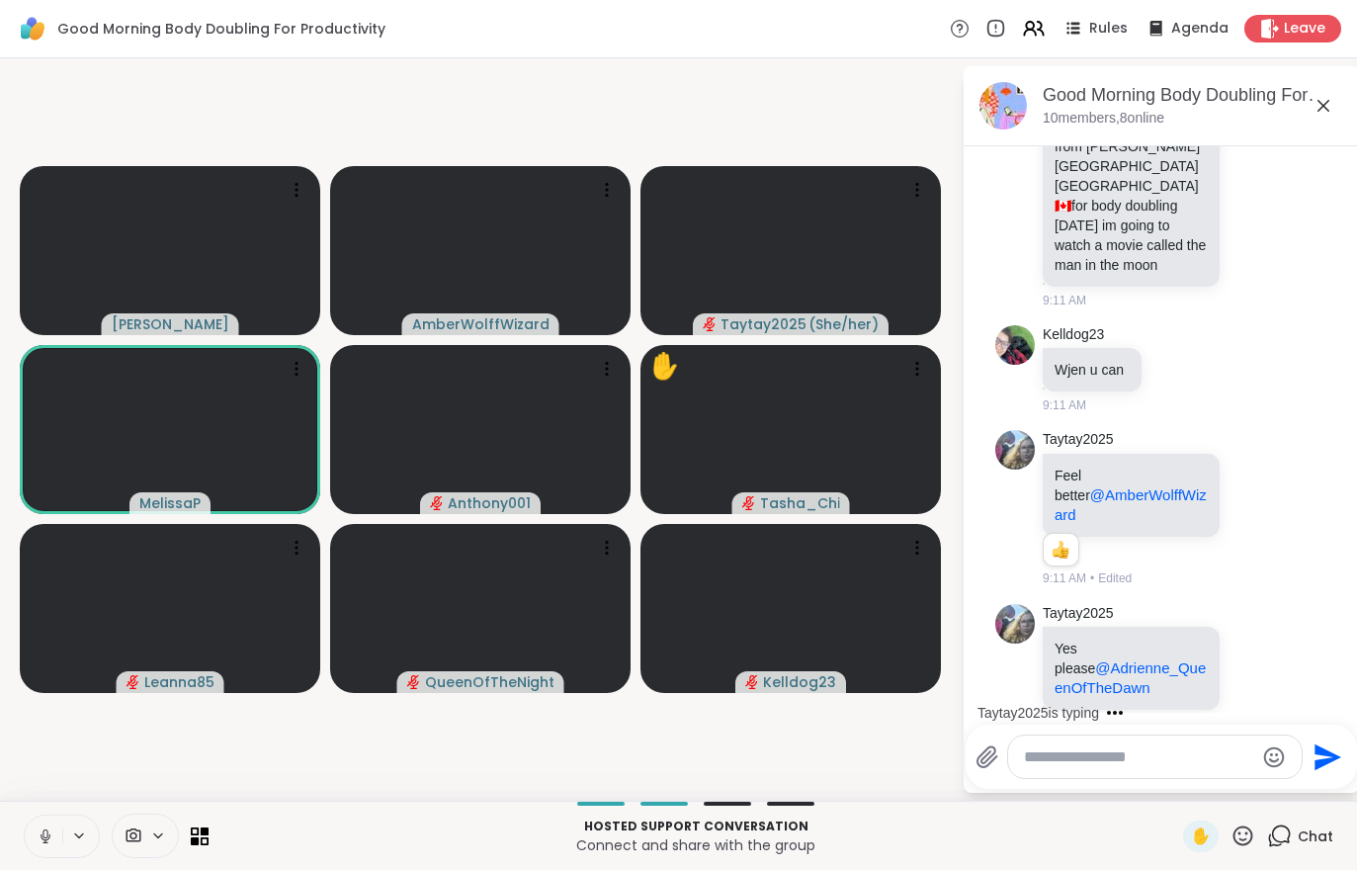
scroll to position [2578, 0]
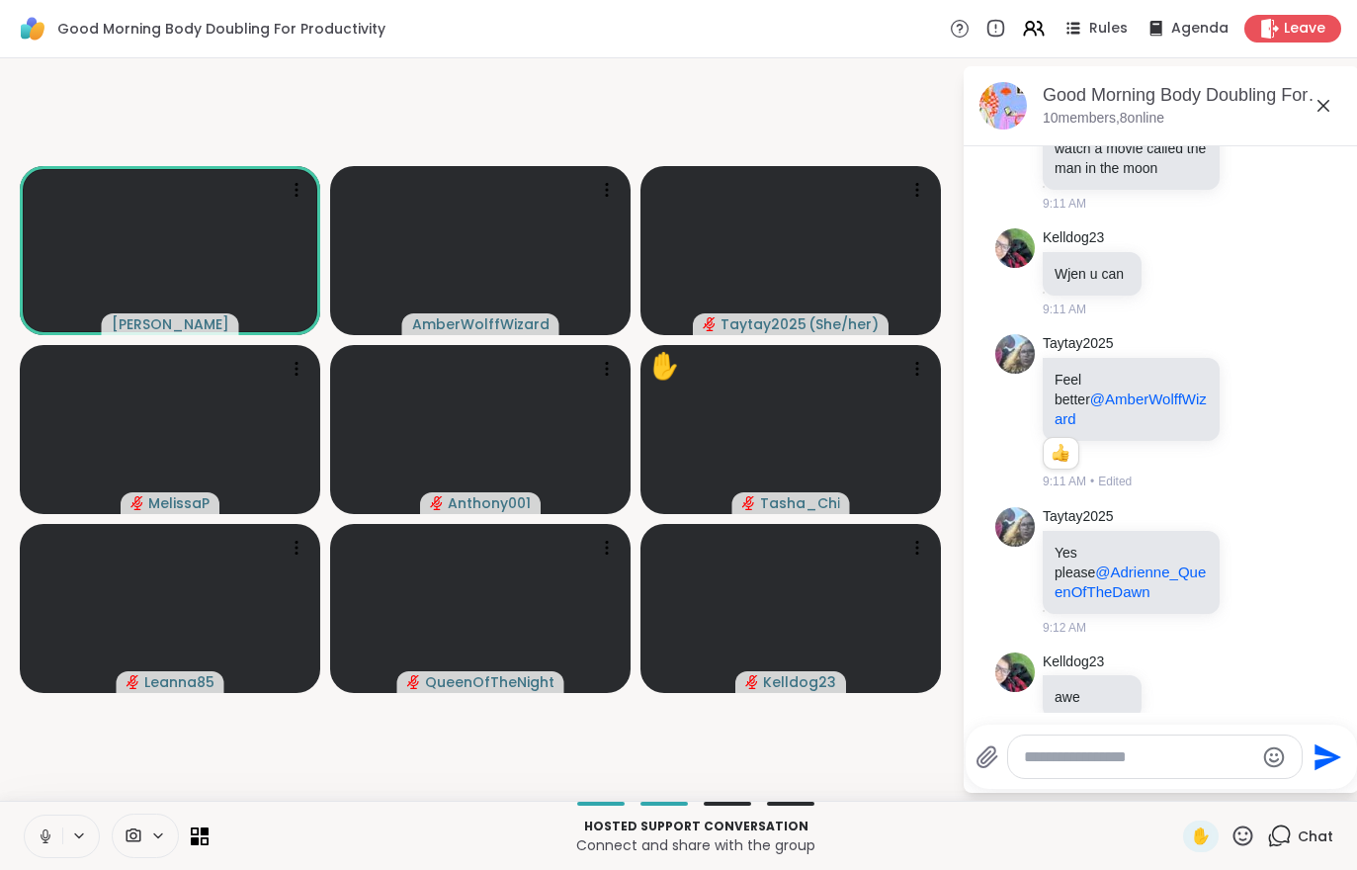
click at [14, 825] on div "Hosted support conversation Connect and share with the group ✋ Chat" at bounding box center [678, 834] width 1357 height 69
click at [32, 856] on button at bounding box center [44, 836] width 38 height 42
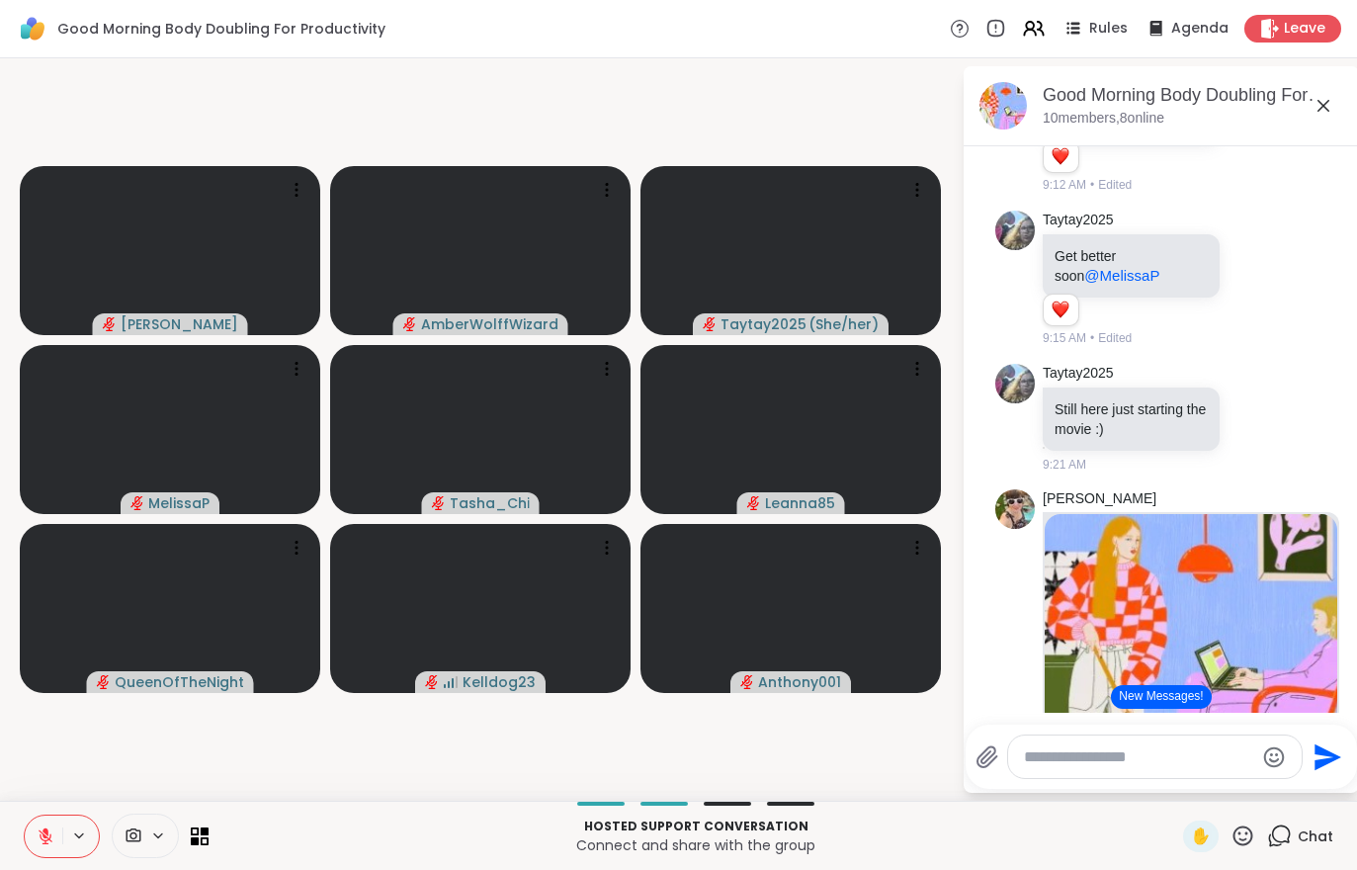
scroll to position [3527, 0]
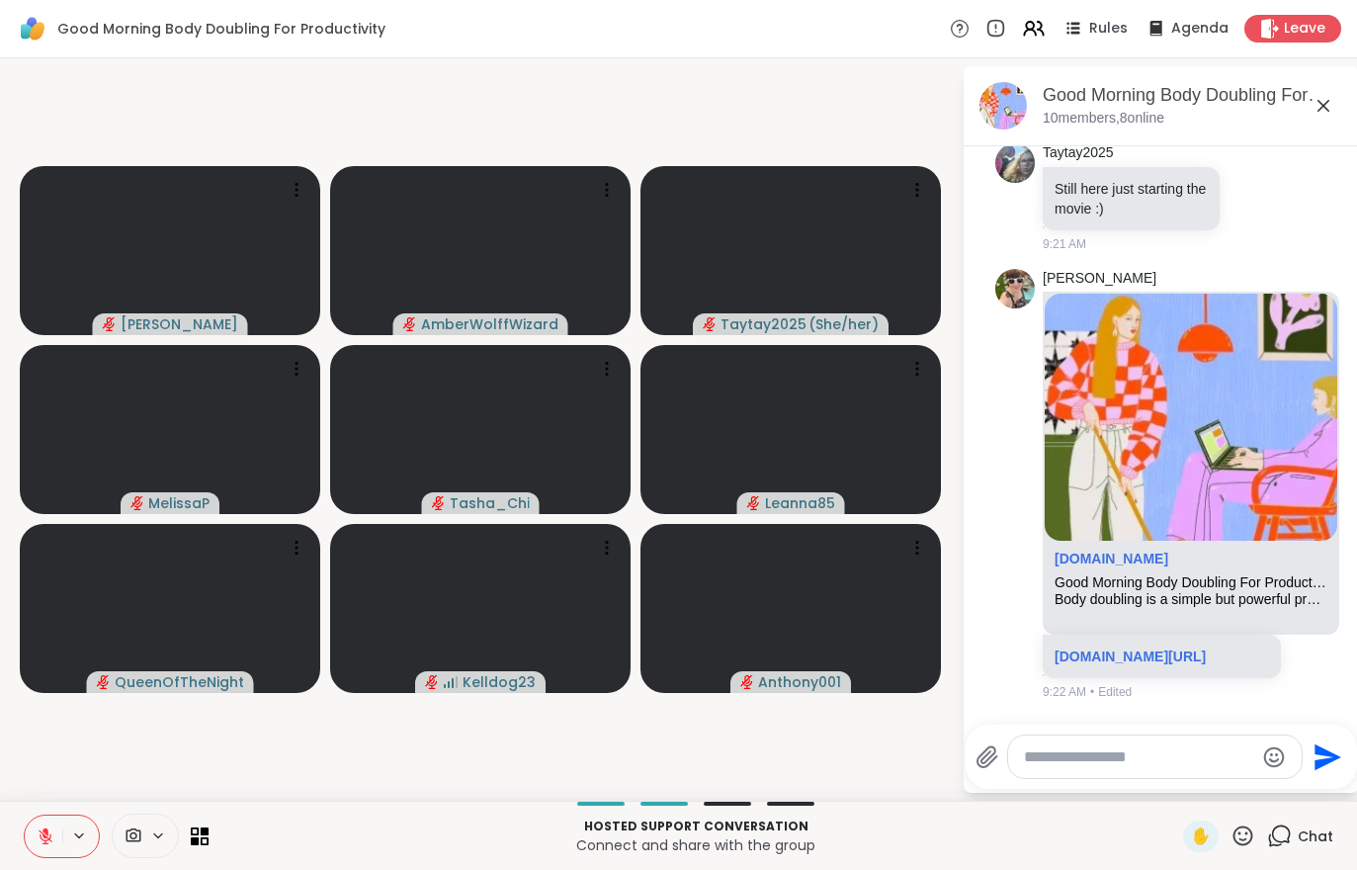
click at [1299, 54] on div "Good Morning Body Doubling For Productivity Rules Agenda Leave" at bounding box center [678, 29] width 1357 height 58
click at [1299, 30] on span "Leave" at bounding box center [1305, 29] width 42 height 20
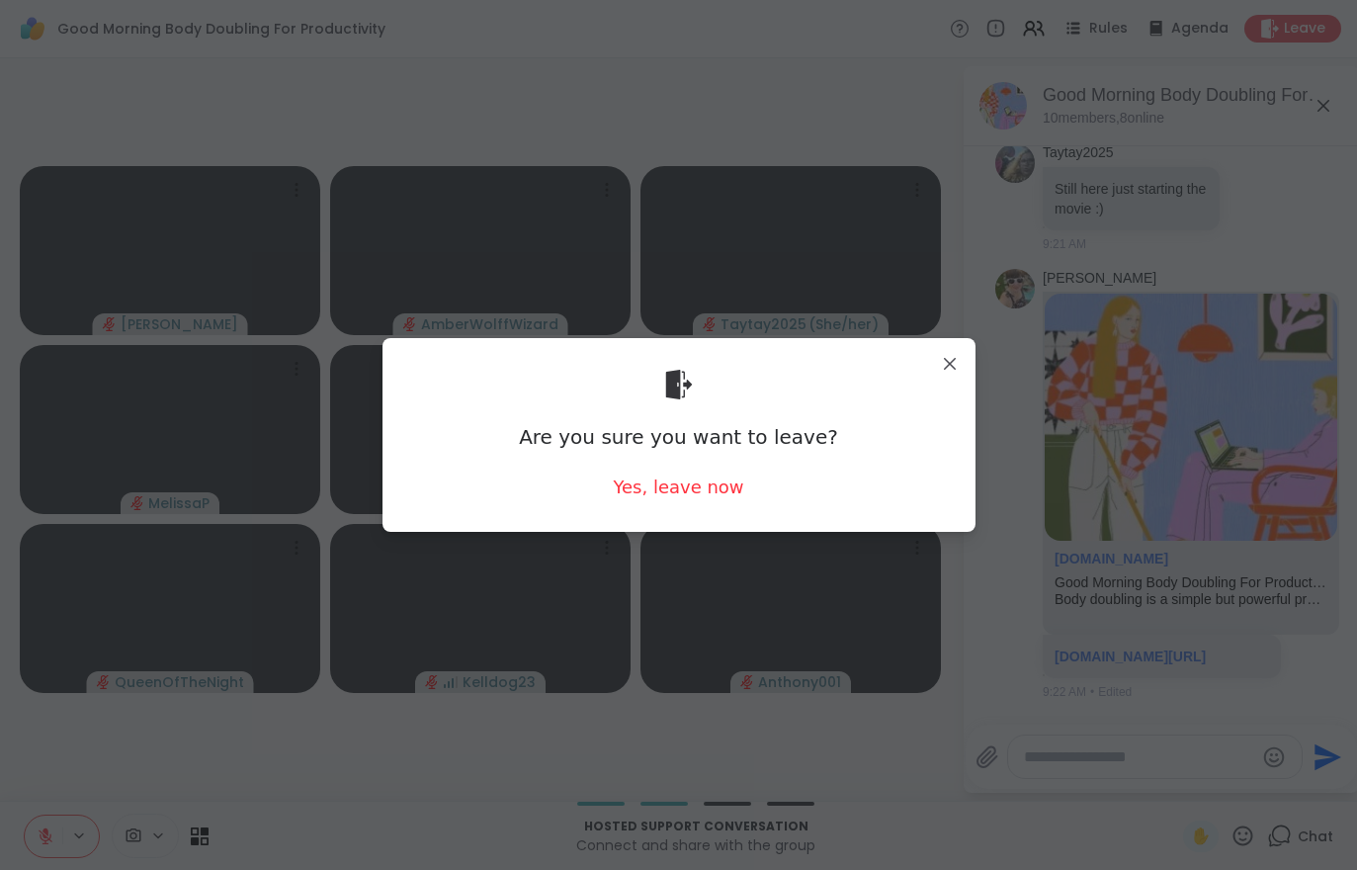
click at [699, 511] on div "Are you sure you want to leave? Yes, leave now" at bounding box center [678, 434] width 561 height 161
click at [718, 499] on div "Yes, leave now" at bounding box center [678, 486] width 130 height 25
